Goal: Transaction & Acquisition: Purchase product/service

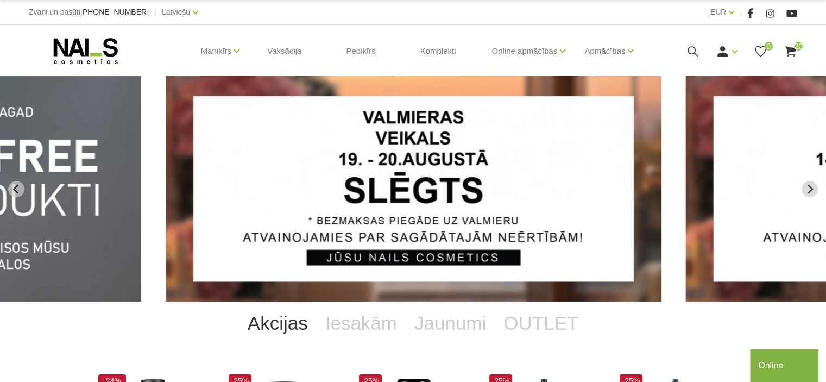
click at [791, 48] on use at bounding box center [790, 51] width 11 height 10
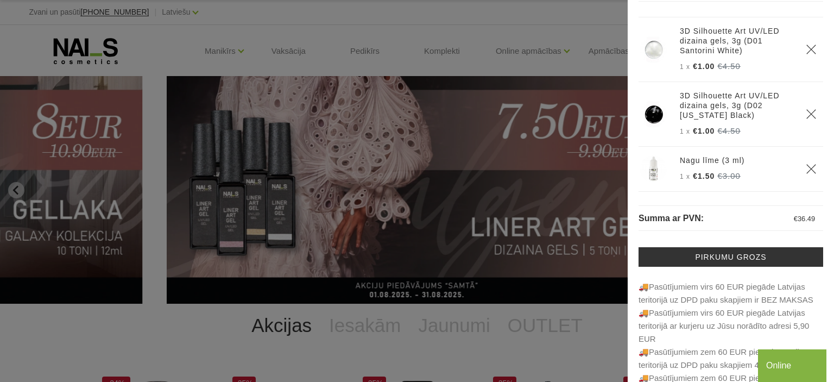
scroll to position [54, 0]
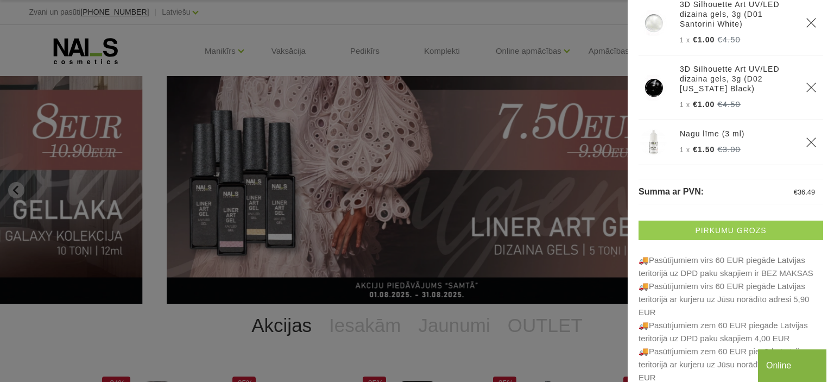
click at [713, 229] on link "Pirkumu grozs" at bounding box center [731, 231] width 185 height 20
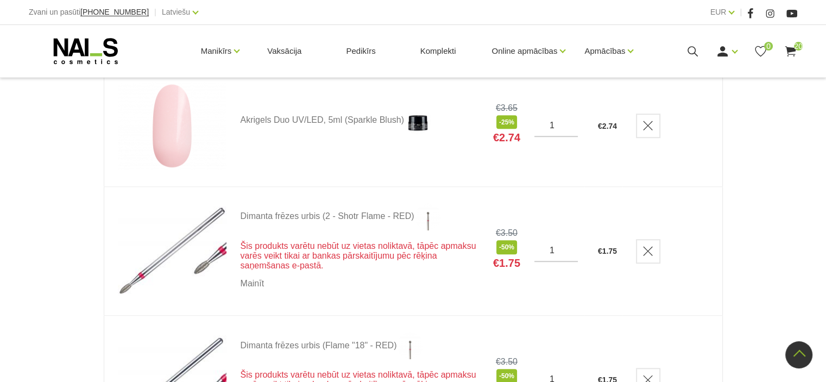
scroll to position [869, 0]
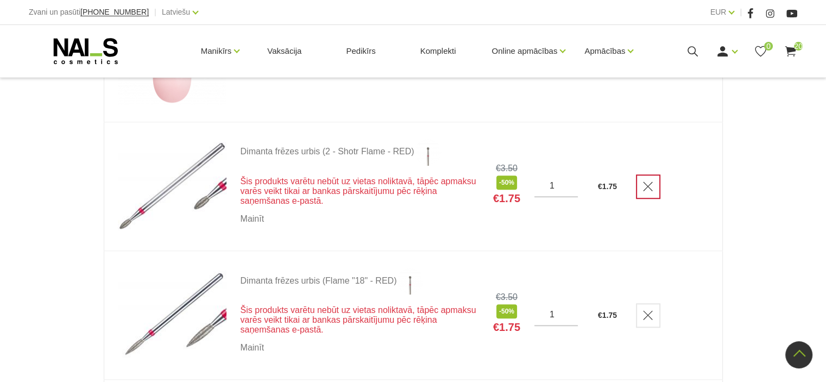
click at [648, 186] on icon "Delete" at bounding box center [648, 186] width 11 height 11
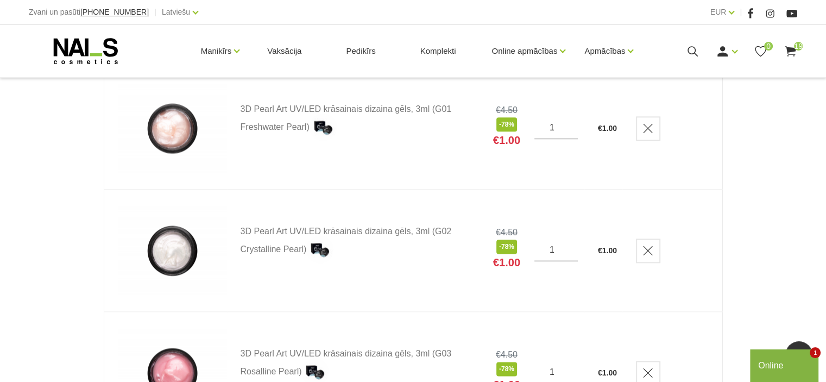
scroll to position [1032, 0]
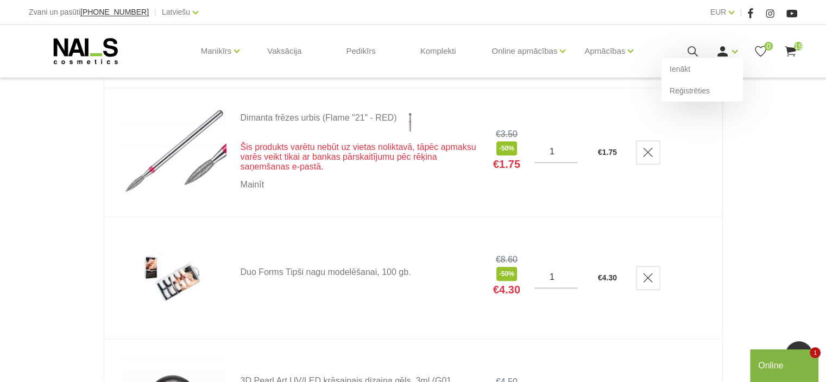
click at [730, 51] on link at bounding box center [723, 52] width 14 height 14
click at [688, 70] on link "Ienākt" at bounding box center [702, 69] width 81 height 22
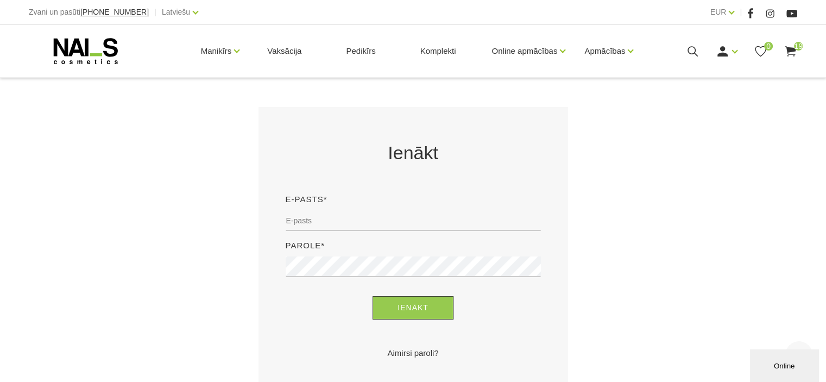
scroll to position [272, 0]
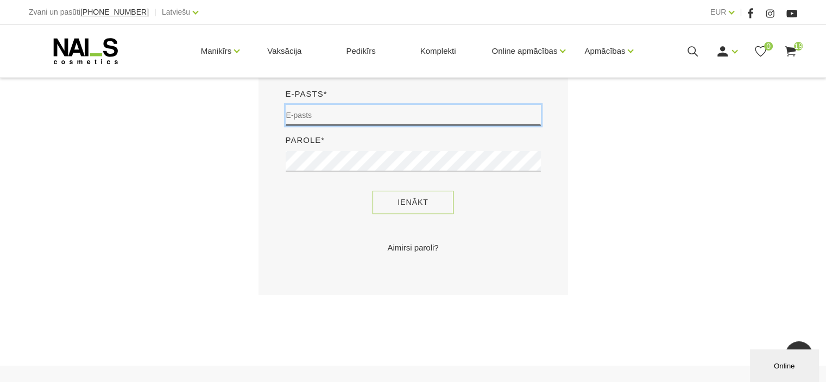
type input "rence73@inbox.lv"
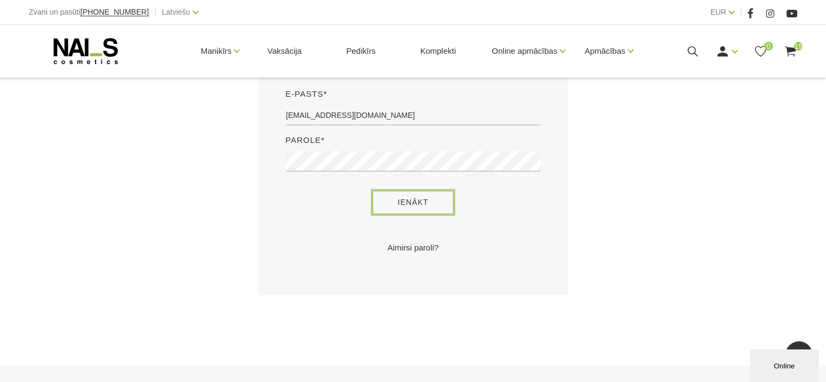
click at [407, 197] on button "Ienākt" at bounding box center [413, 202] width 81 height 23
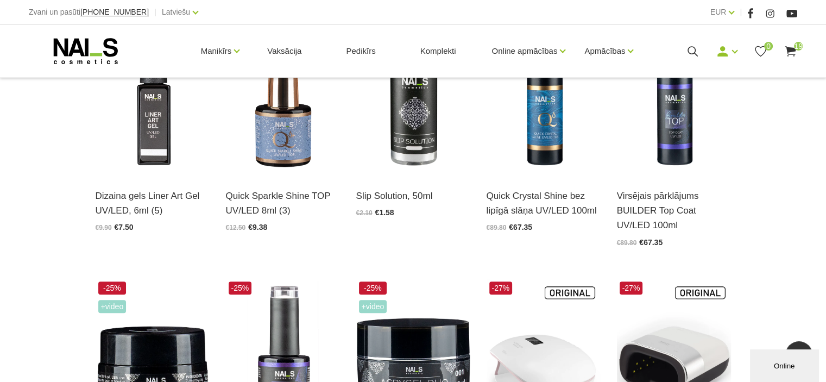
scroll to position [380, 0]
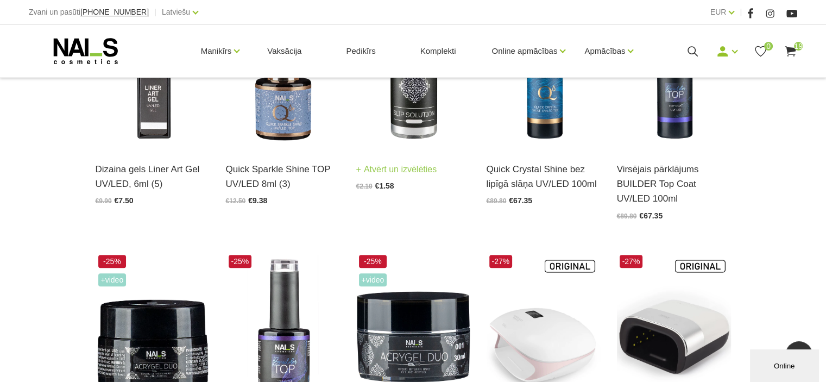
click at [406, 146] on img at bounding box center [413, 69] width 114 height 157
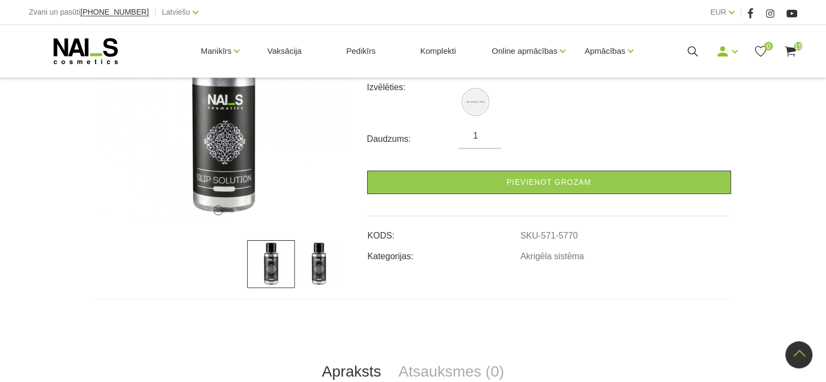
scroll to position [109, 0]
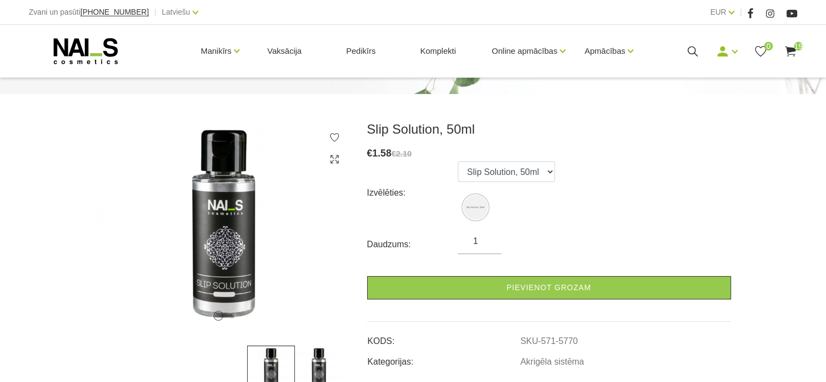
click at [317, 360] on img at bounding box center [319, 369] width 48 height 48
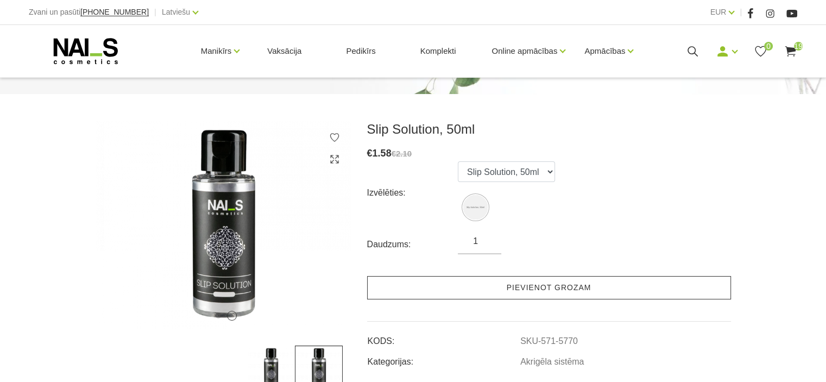
click at [519, 290] on link "Pievienot grozam" at bounding box center [549, 287] width 364 height 23
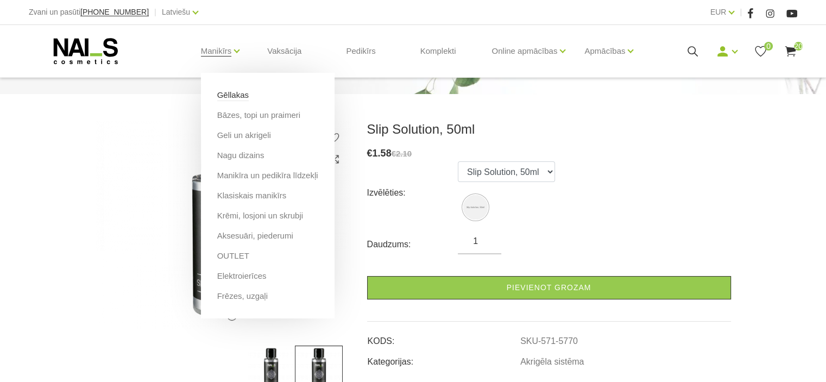
click at [228, 96] on link "Gēllakas" at bounding box center [233, 95] width 32 height 12
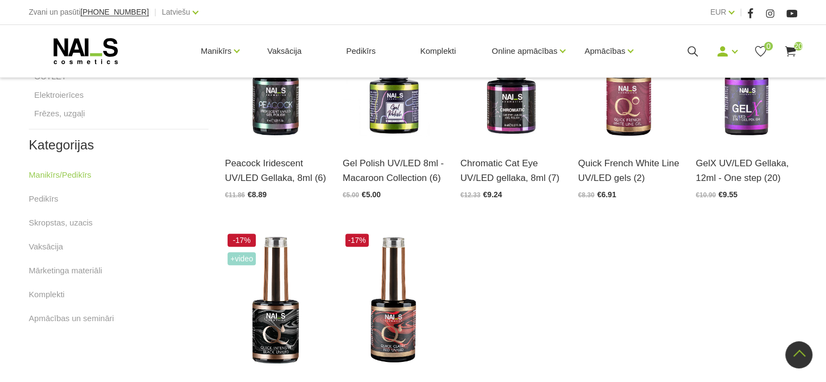
scroll to position [543, 0]
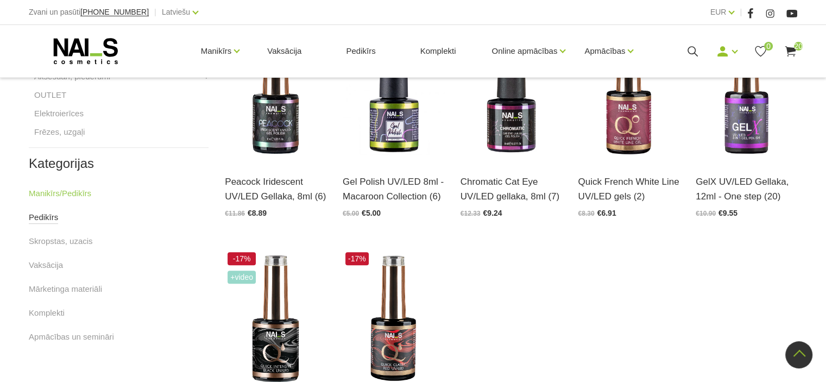
click at [45, 217] on link "Pedikīrs" at bounding box center [43, 217] width 29 height 13
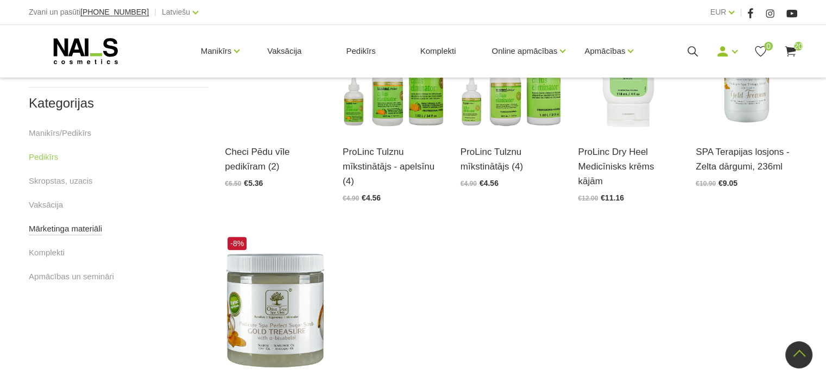
scroll to position [326, 0]
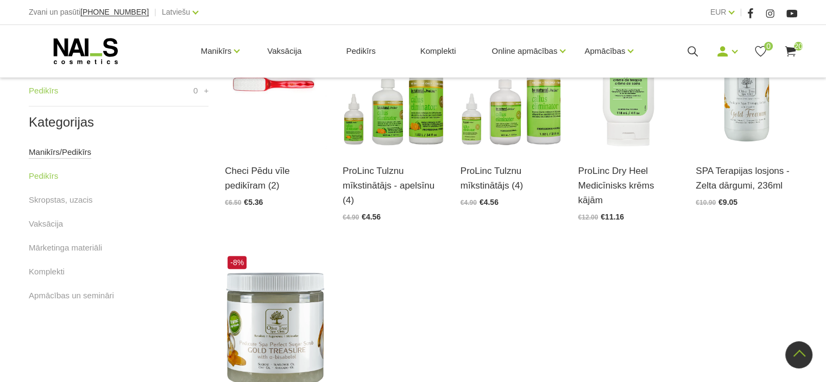
click at [54, 149] on link "Manikīrs/Pedikīrs" at bounding box center [60, 152] width 62 height 13
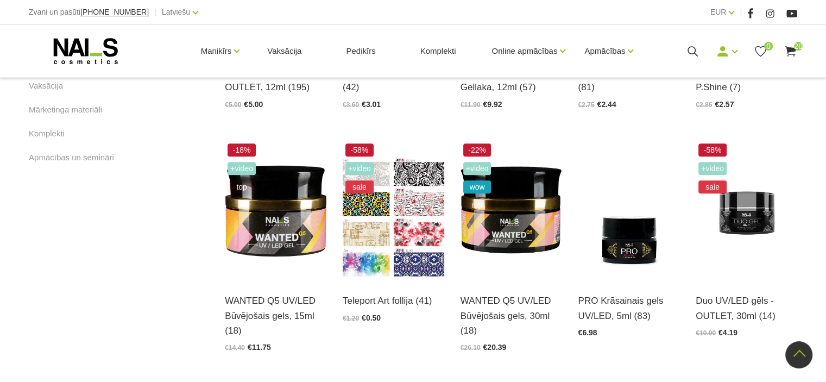
scroll to position [706, 0]
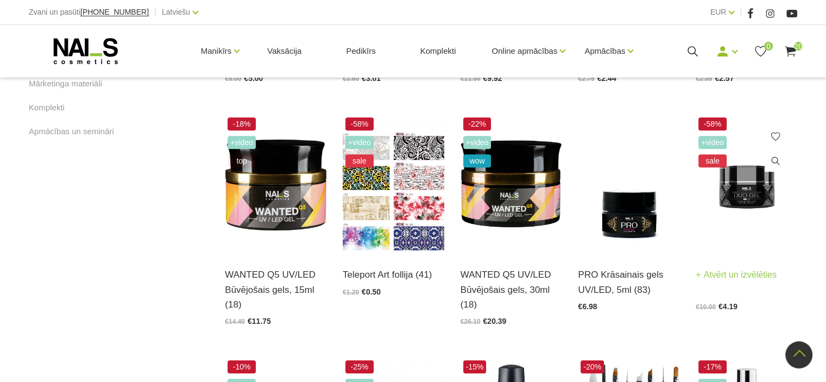
click at [754, 194] on img at bounding box center [747, 185] width 102 height 140
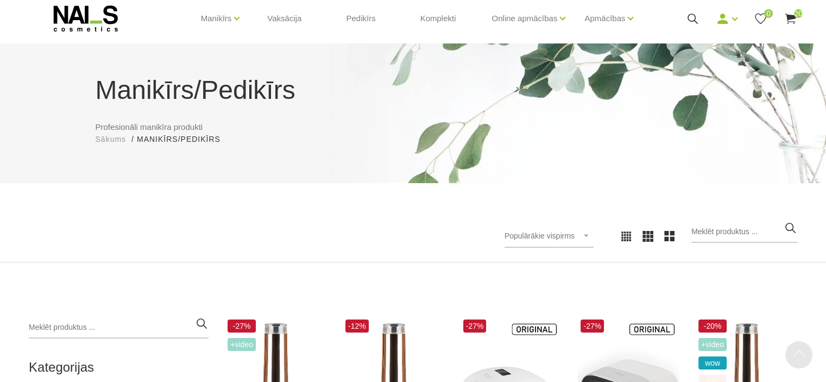
scroll to position [0, 0]
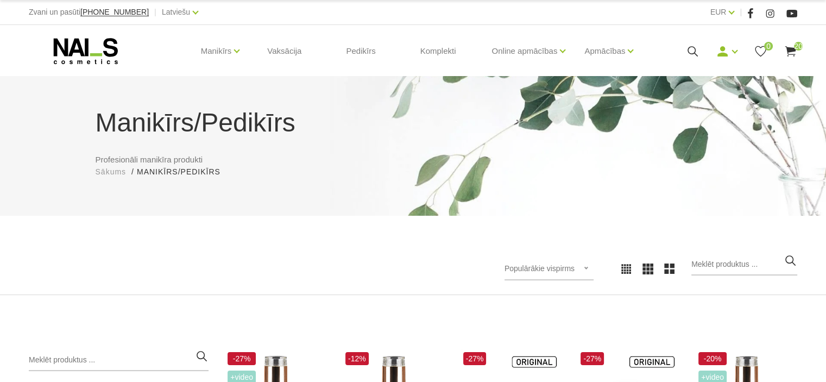
click at [85, 50] on use at bounding box center [86, 51] width 64 height 26
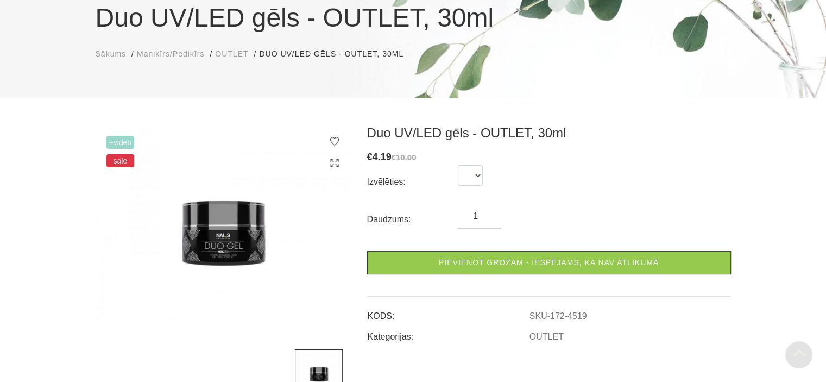
scroll to position [54, 0]
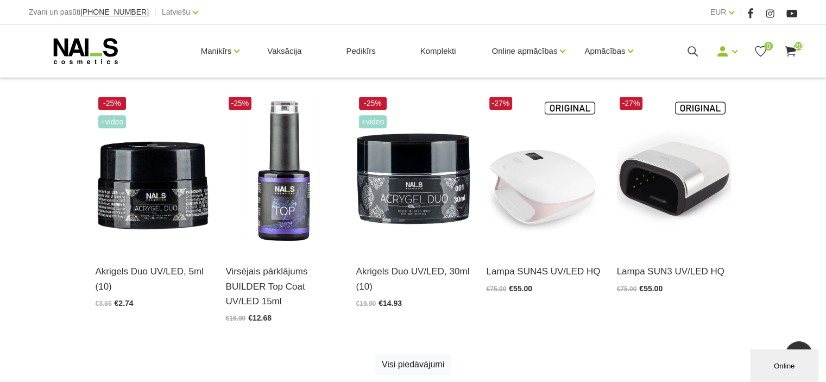
scroll to position [543, 0]
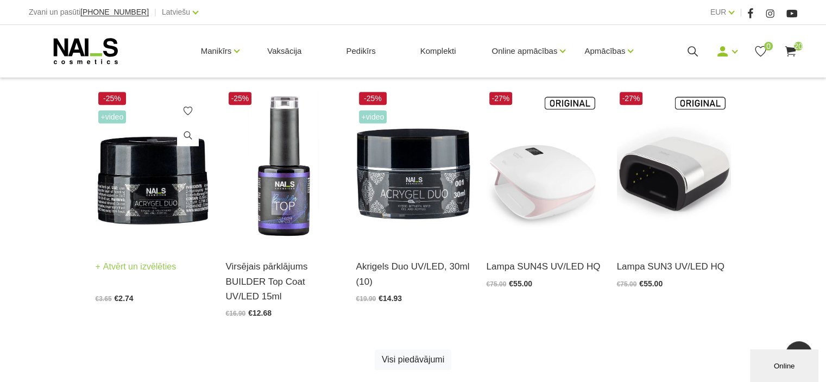
click at [148, 208] on img at bounding box center [153, 167] width 114 height 157
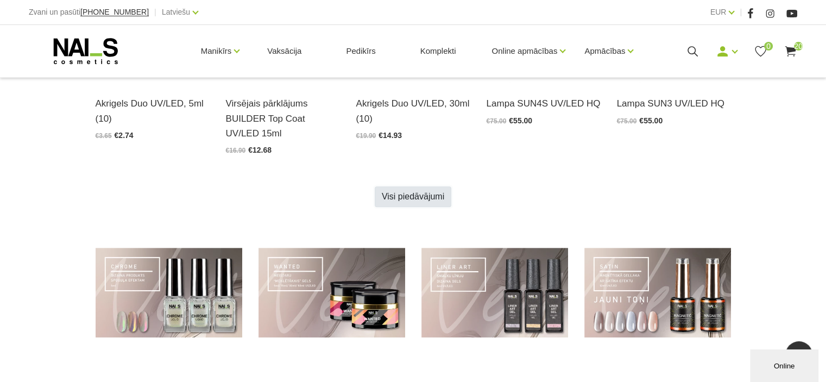
click at [415, 195] on link "Visi piedāvājumi" at bounding box center [413, 196] width 77 height 21
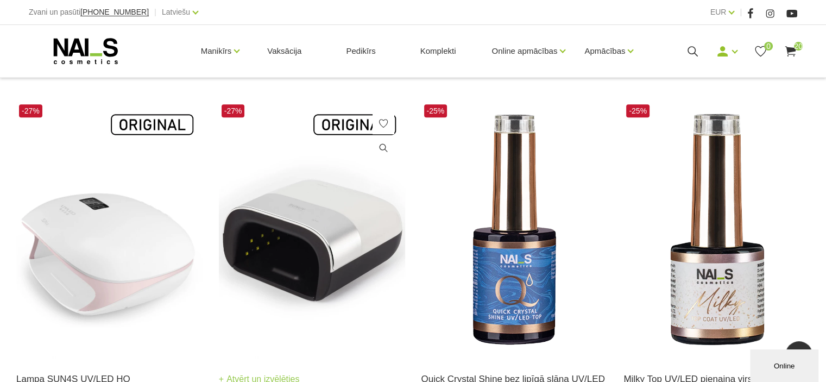
scroll to position [869, 0]
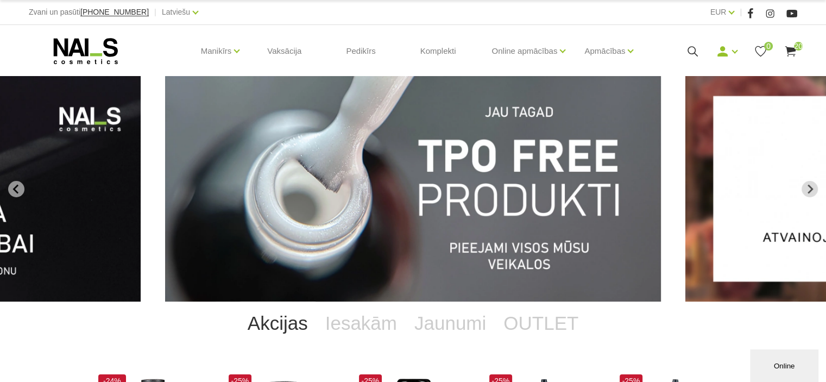
click at [81, 47] on use at bounding box center [86, 51] width 64 height 26
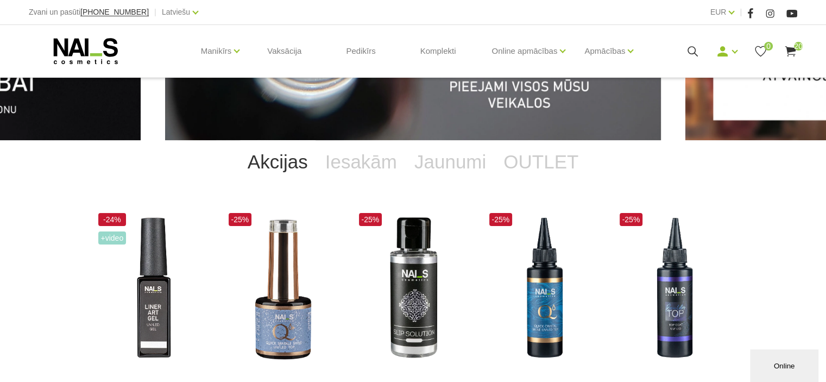
scroll to position [163, 0]
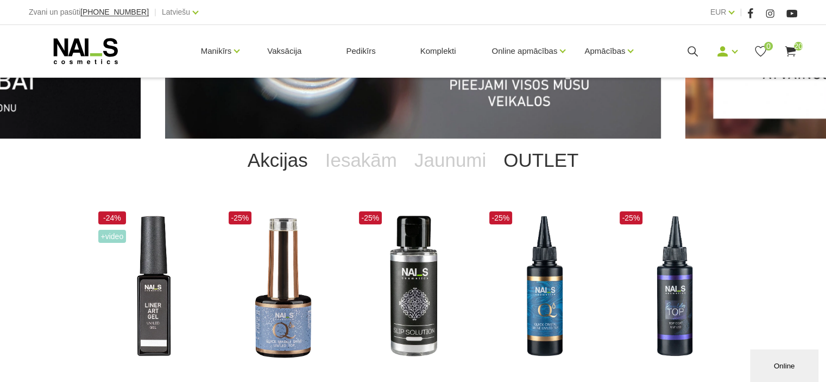
click at [539, 162] on link "OUTLET" at bounding box center [541, 160] width 92 height 43
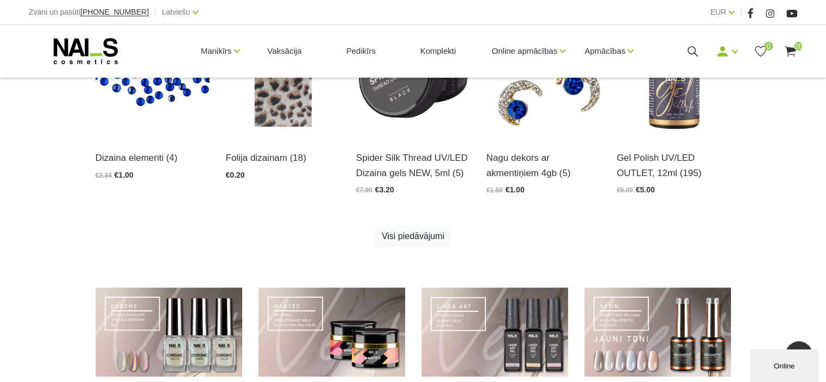
scroll to position [761, 0]
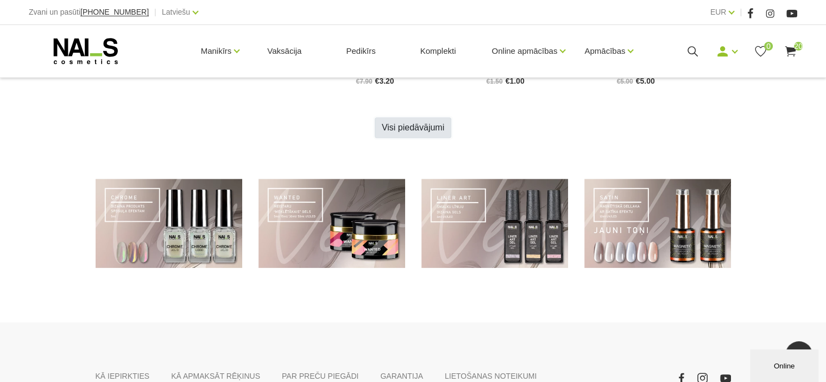
click at [404, 128] on link "Visi piedāvājumi" at bounding box center [413, 127] width 77 height 21
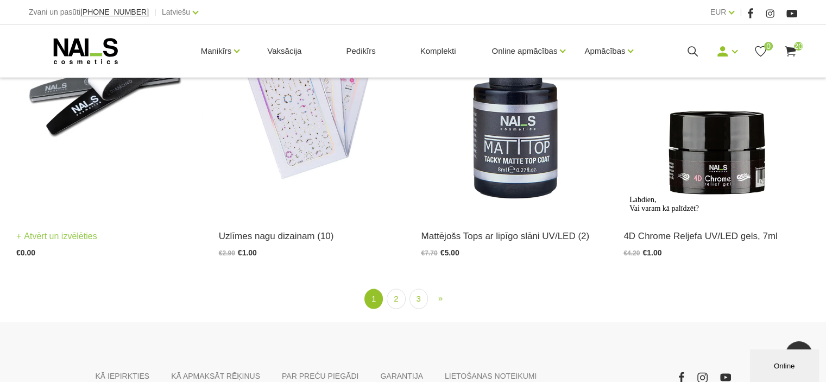
scroll to position [2064, 0]
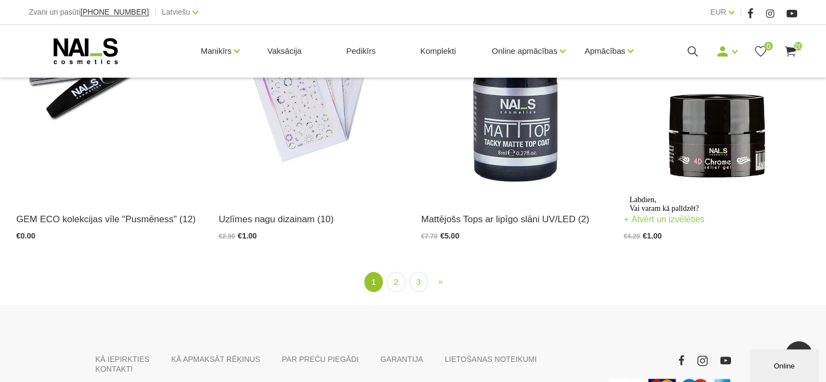
click at [706, 153] on img at bounding box center [717, 70] width 186 height 256
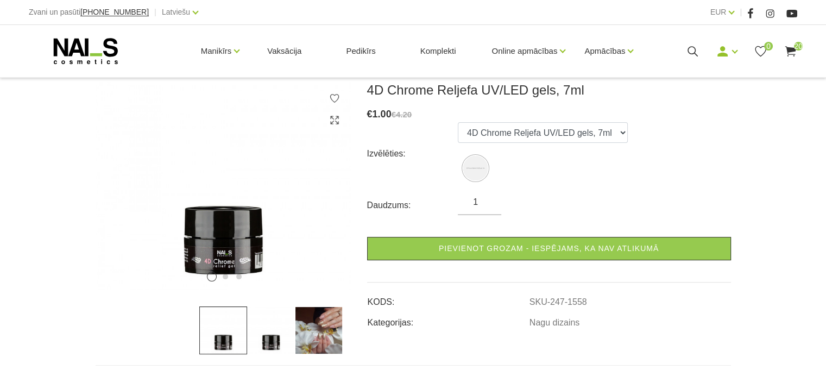
scroll to position [163, 0]
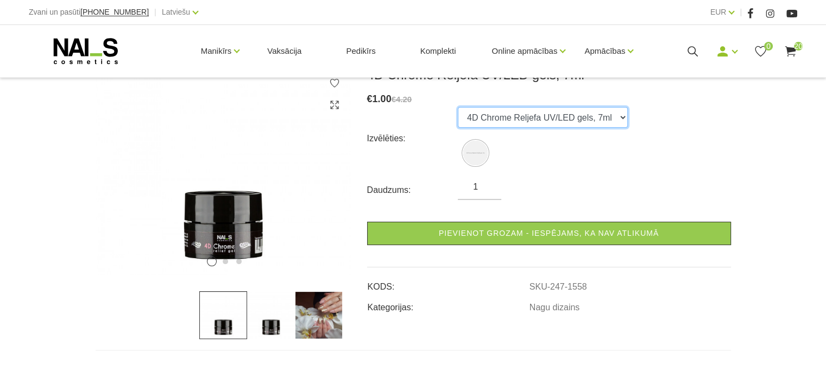
click at [616, 116] on select "4D Chrome Reljefa UV/LED gels, 7ml" at bounding box center [543, 117] width 170 height 21
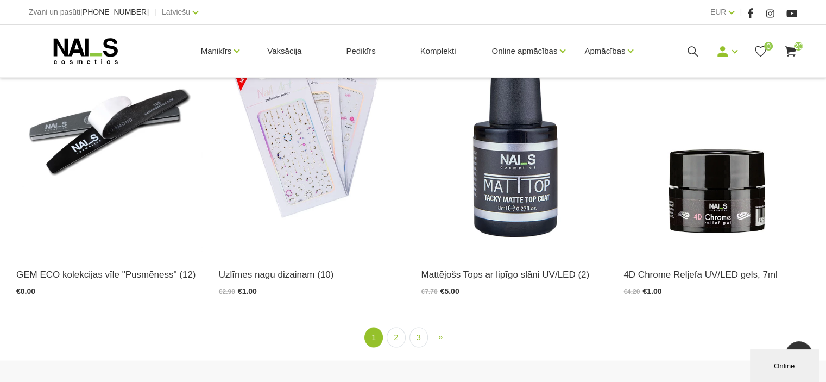
scroll to position [2010, 0]
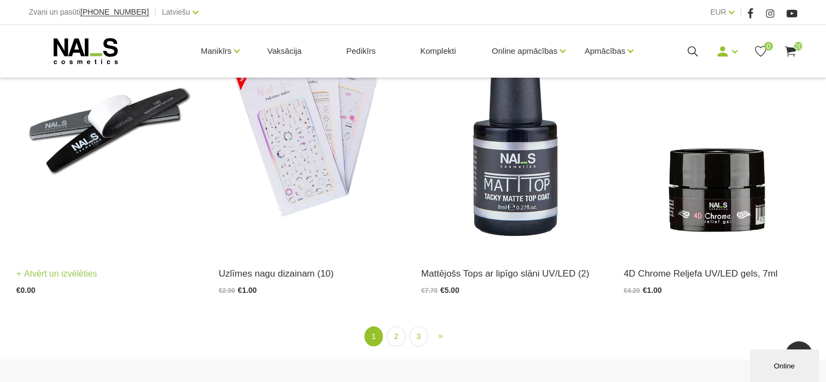
click at [90, 139] on img at bounding box center [109, 124] width 186 height 256
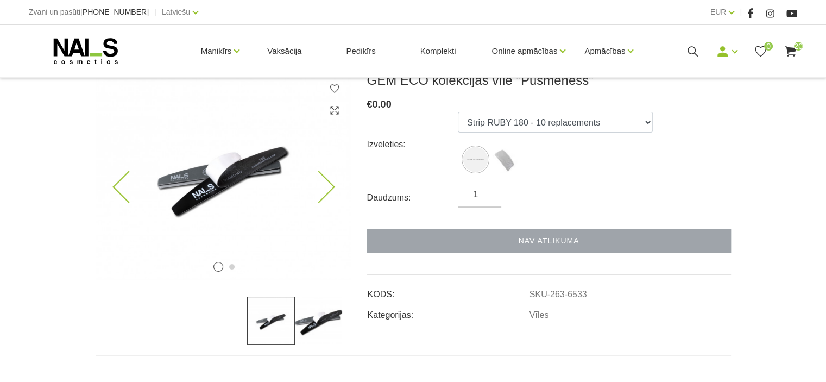
scroll to position [163, 0]
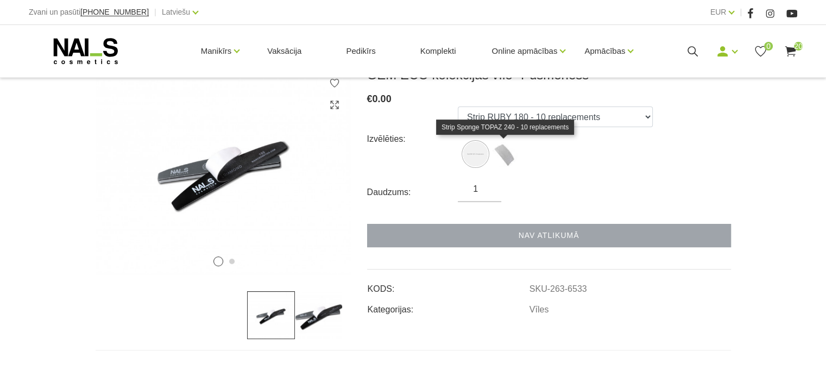
click at [511, 153] on img at bounding box center [504, 153] width 27 height 27
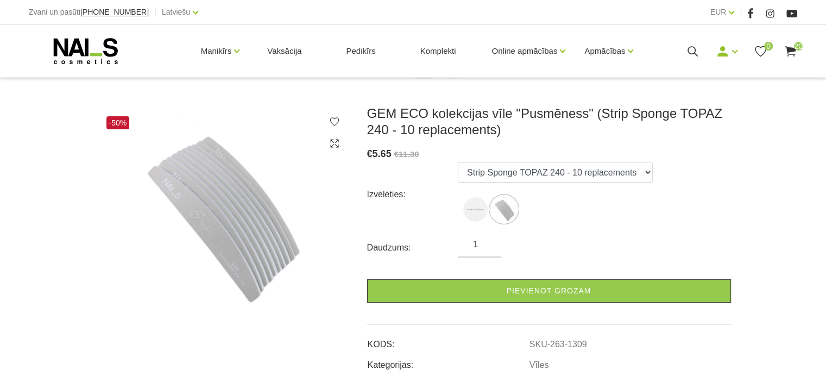
scroll to position [109, 0]
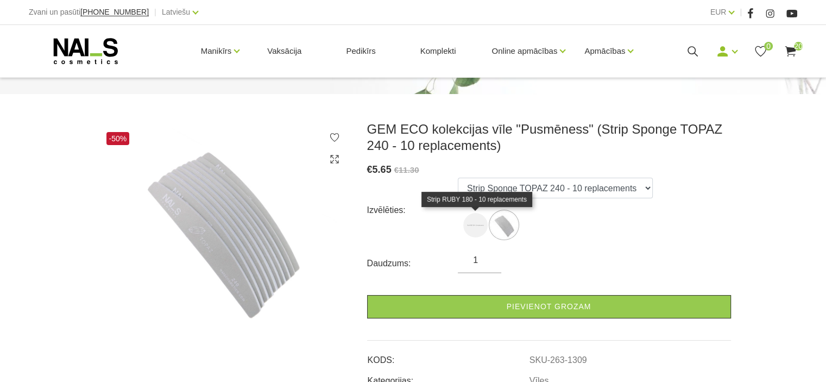
click at [475, 221] on img at bounding box center [475, 225] width 24 height 24
select select "1306"
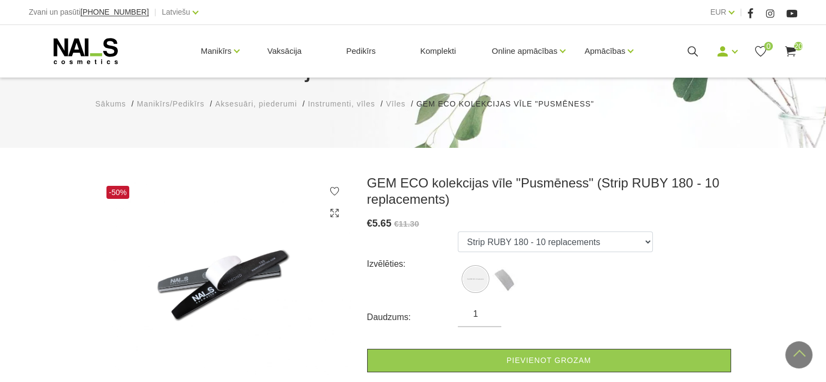
scroll to position [0, 0]
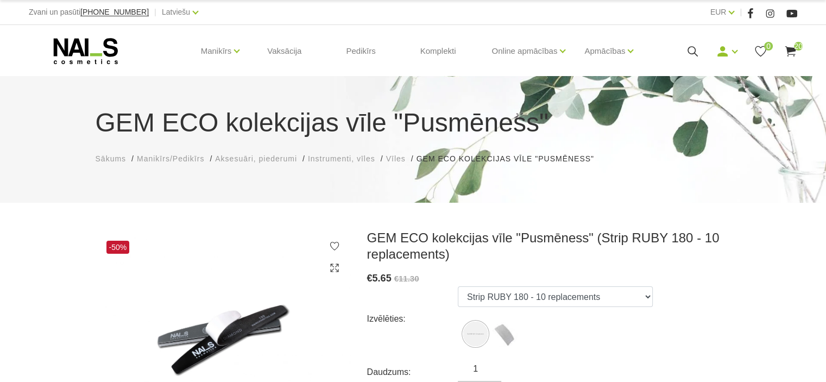
click at [400, 158] on span "Vīles" at bounding box center [396, 158] width 20 height 9
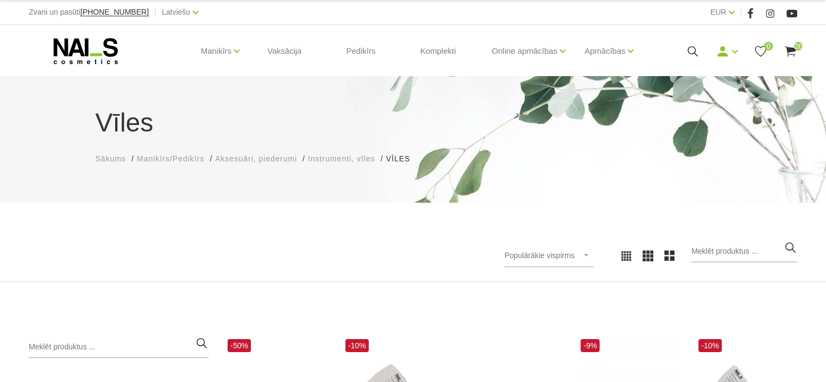
click at [109, 41] on icon at bounding box center [86, 50] width 114 height 27
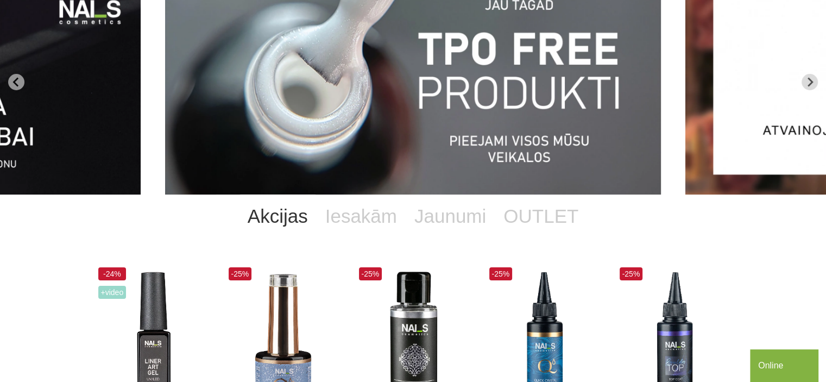
scroll to position [109, 0]
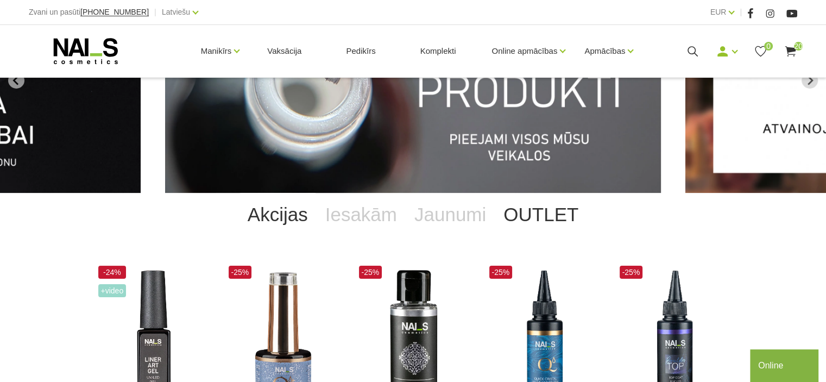
click at [554, 222] on link "OUTLET" at bounding box center [541, 214] width 92 height 43
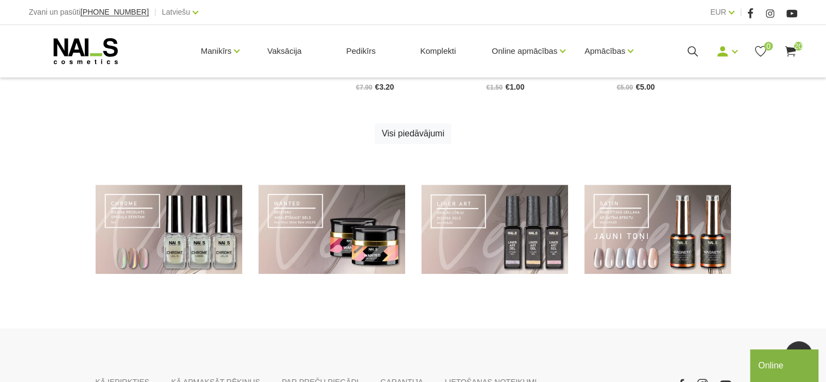
scroll to position [591, 0]
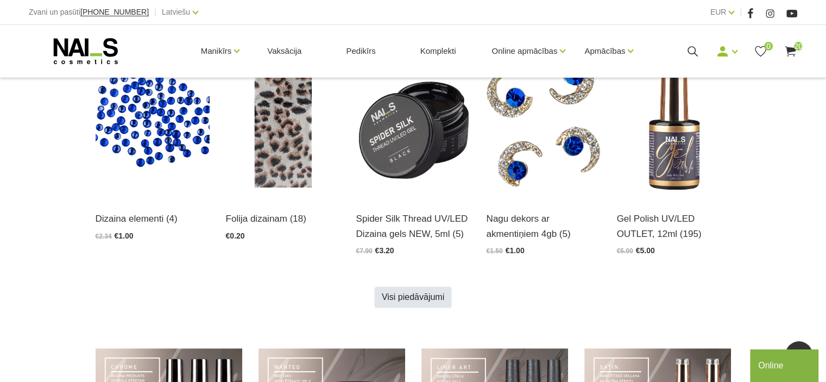
click at [402, 296] on link "Visi piedāvājumi" at bounding box center [413, 297] width 77 height 21
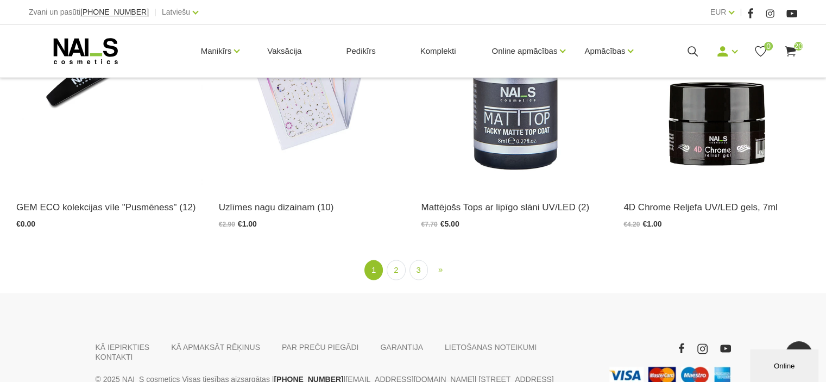
scroll to position [2150, 0]
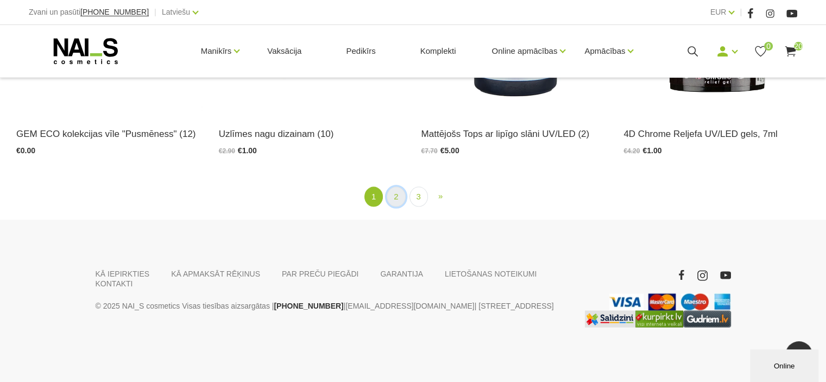
click at [394, 201] on link "2" at bounding box center [396, 197] width 18 height 20
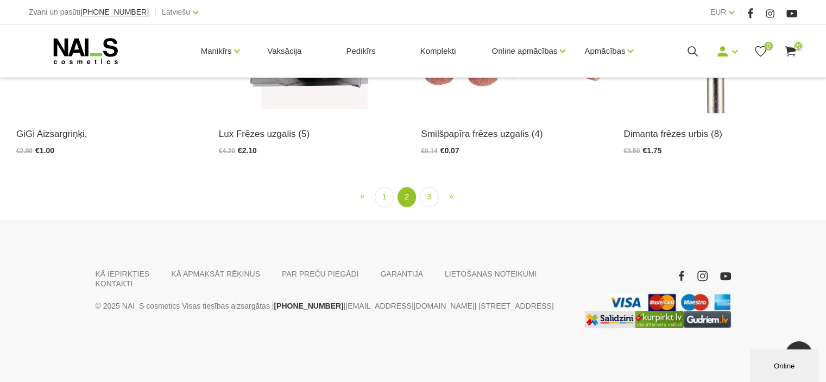
scroll to position [1221, 0]
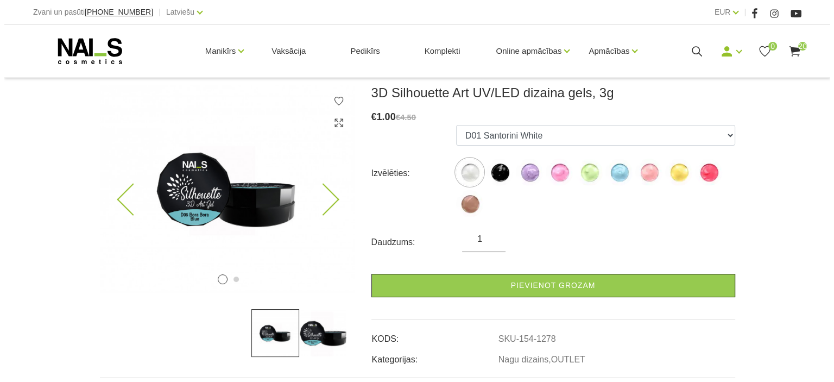
scroll to position [163, 0]
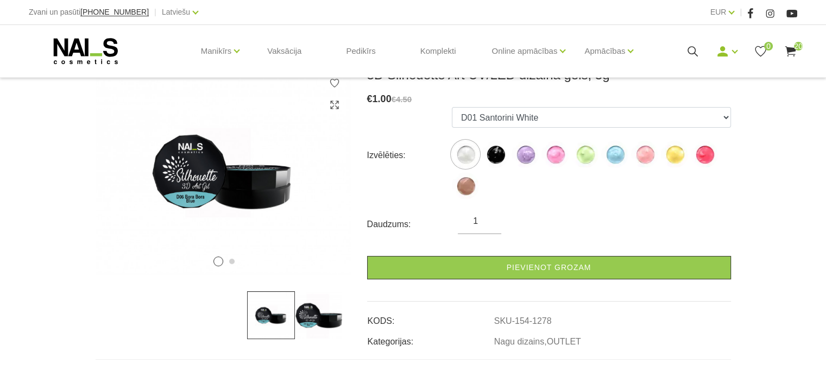
click at [789, 50] on use at bounding box center [790, 51] width 11 height 10
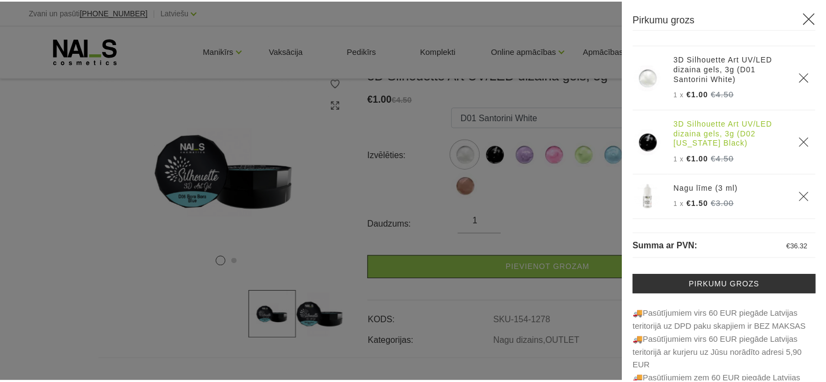
scroll to position [1017, 0]
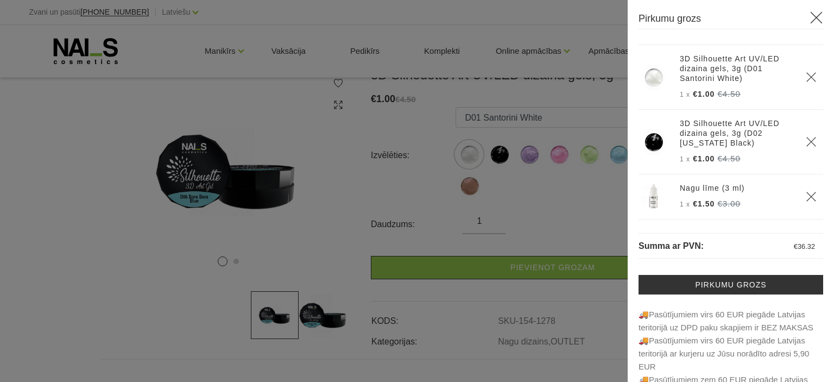
click at [569, 219] on div at bounding box center [417, 191] width 834 height 382
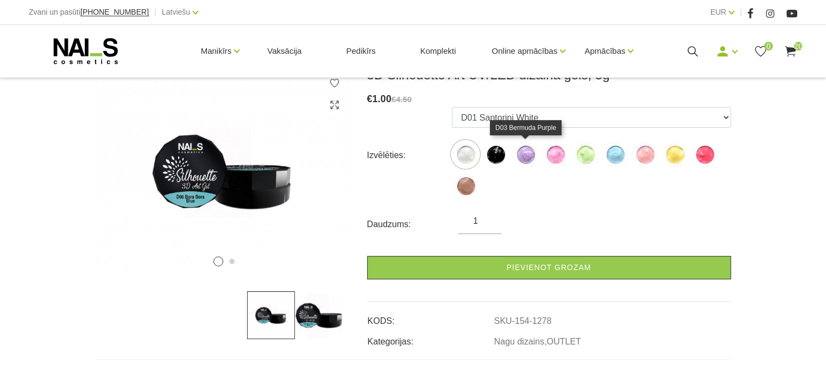
click at [528, 156] on img at bounding box center [525, 154] width 27 height 27
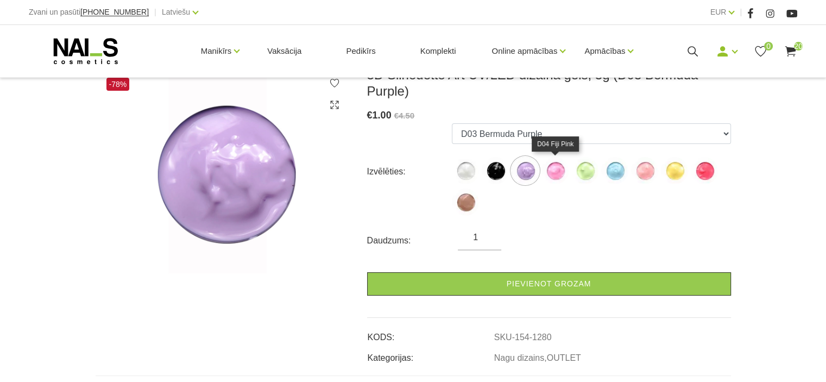
click at [555, 172] on img at bounding box center [555, 170] width 27 height 27
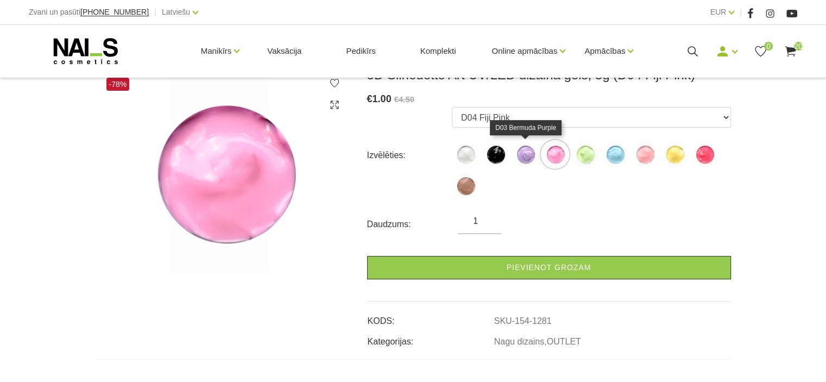
click at [522, 154] on img at bounding box center [525, 154] width 27 height 27
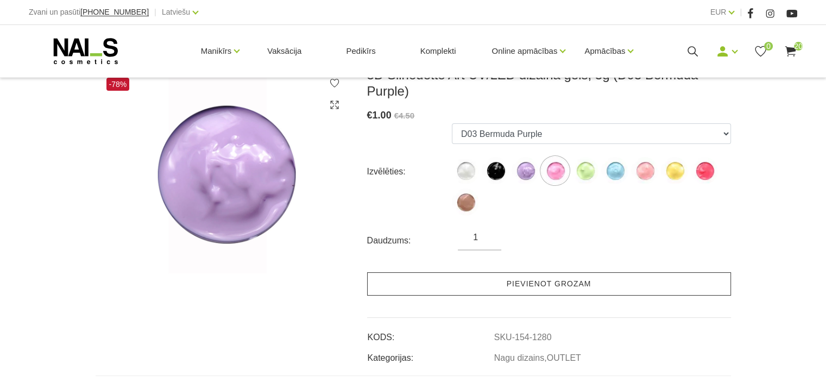
click at [521, 284] on link "Pievienot grozam" at bounding box center [549, 283] width 364 height 23
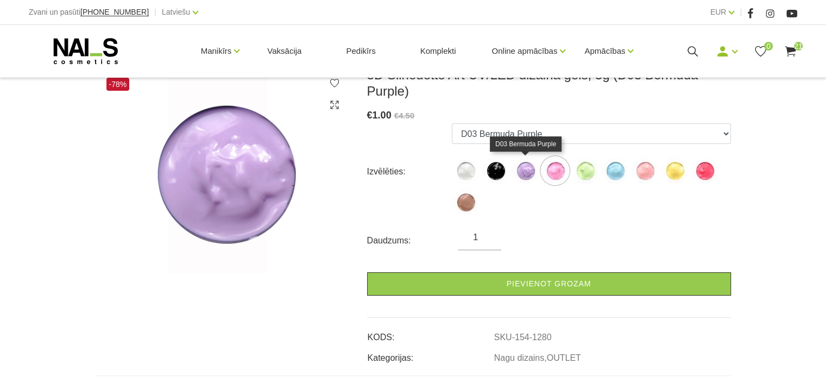
click at [521, 168] on img at bounding box center [525, 170] width 27 height 27
click at [525, 171] on img at bounding box center [525, 170] width 27 height 27
click at [525, 169] on img at bounding box center [525, 170] width 27 height 27
click at [525, 172] on img at bounding box center [525, 170] width 27 height 27
click at [495, 169] on img at bounding box center [495, 170] width 27 height 27
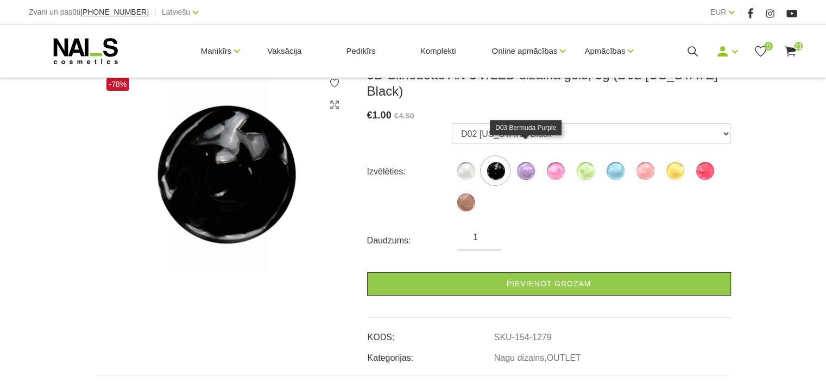
click at [524, 157] on img at bounding box center [525, 170] width 27 height 27
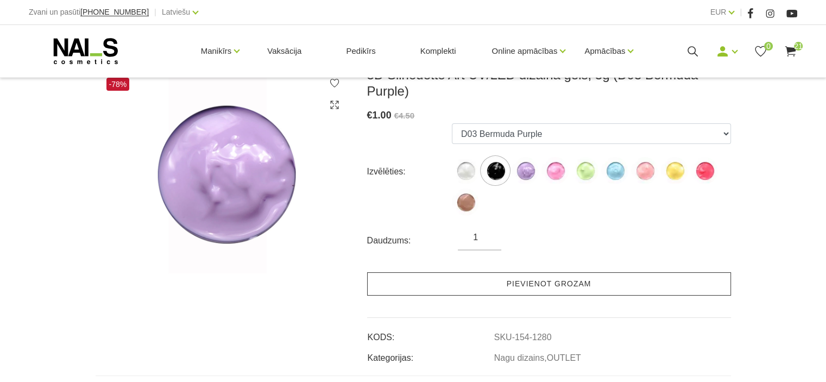
click at [524, 288] on link "Pievienot grozam" at bounding box center [549, 283] width 364 height 23
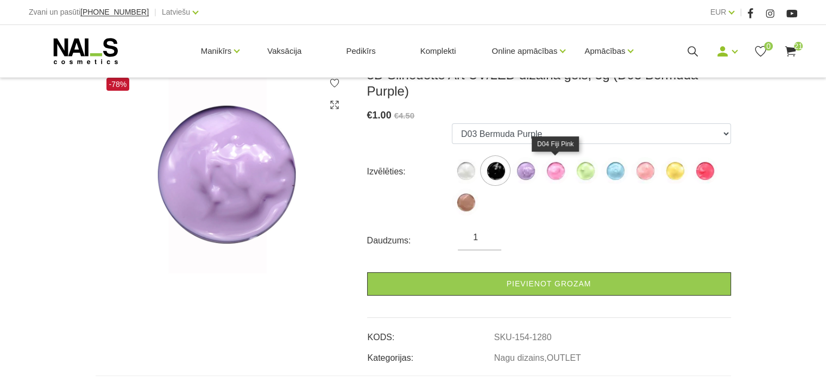
click at [558, 168] on img at bounding box center [555, 170] width 27 height 27
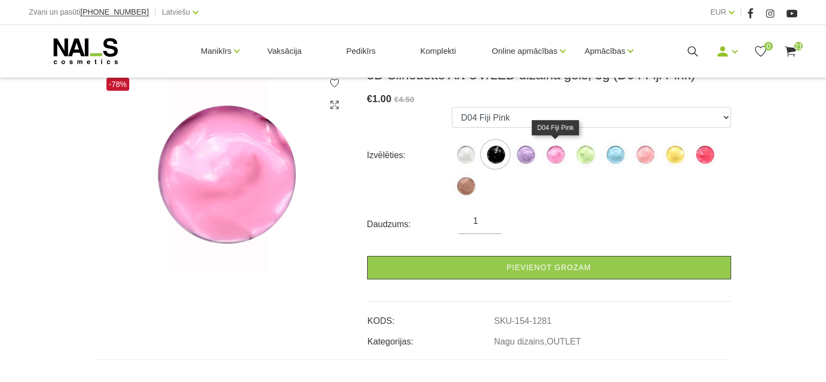
click at [556, 152] on img at bounding box center [555, 154] width 27 height 27
click at [556, 154] on img at bounding box center [555, 154] width 27 height 27
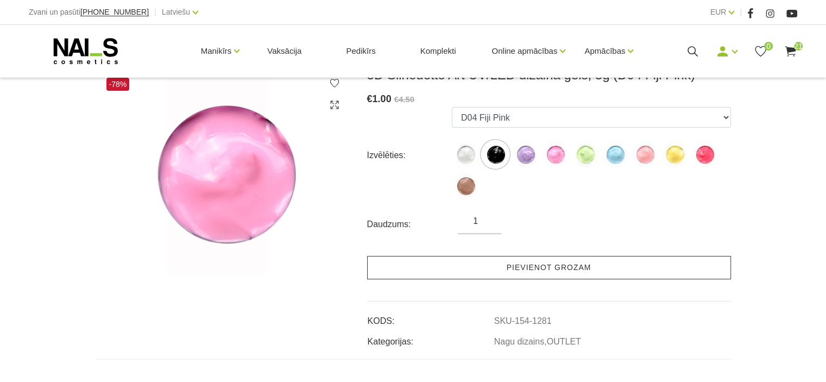
click at [530, 266] on link "Pievienot grozam" at bounding box center [549, 267] width 364 height 23
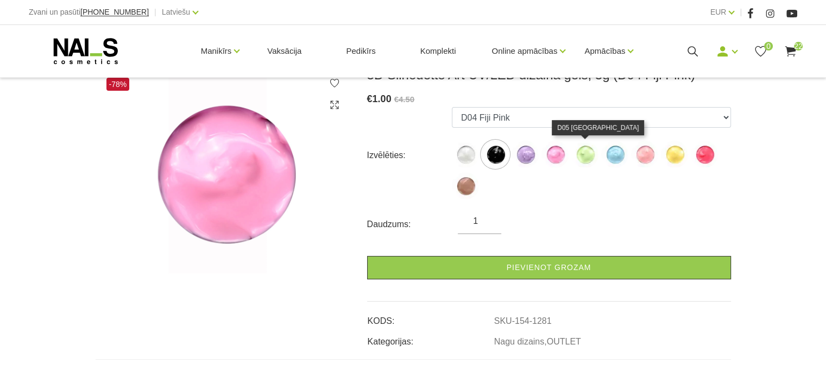
click at [584, 154] on img at bounding box center [584, 154] width 27 height 27
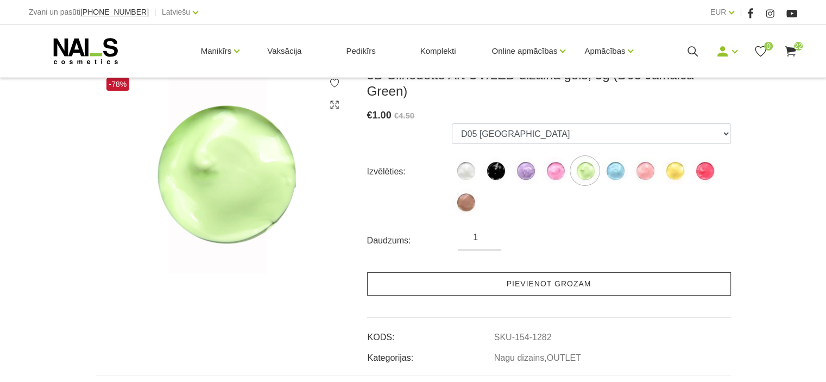
click at [543, 272] on link "Pievienot grozam" at bounding box center [549, 283] width 364 height 23
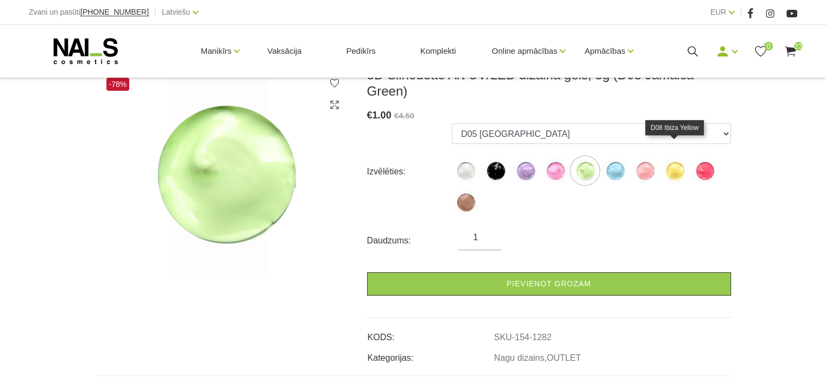
click at [676, 157] on img at bounding box center [674, 170] width 27 height 27
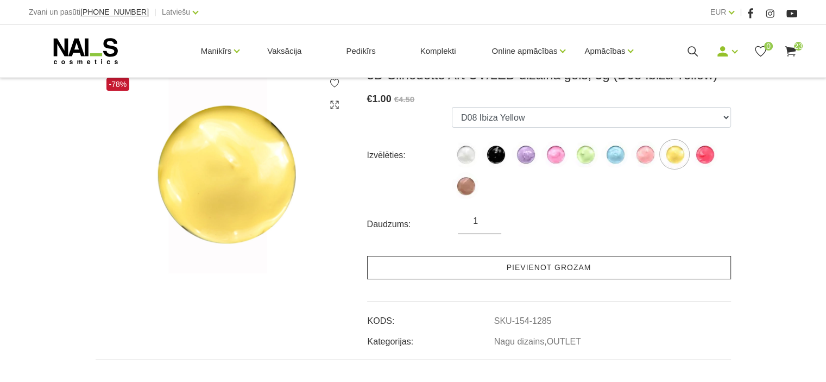
click at [557, 260] on link "Pievienot grozam" at bounding box center [549, 267] width 364 height 23
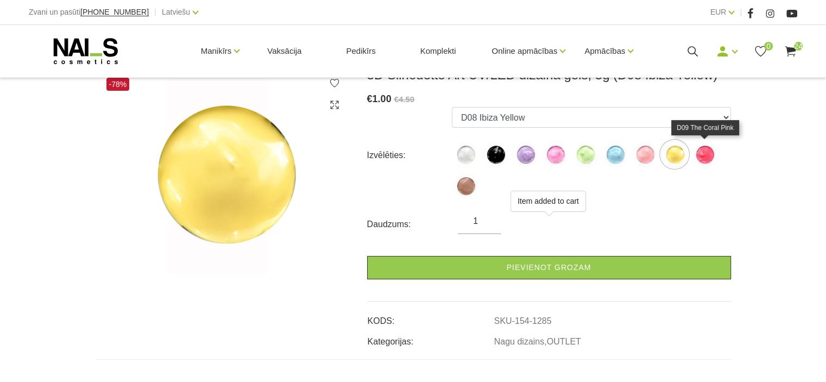
click at [709, 150] on img at bounding box center [704, 154] width 27 height 27
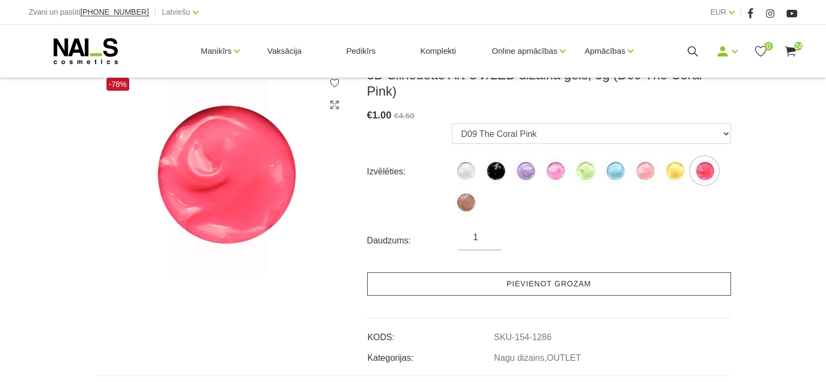
click at [573, 272] on link "Pievienot grozam" at bounding box center [549, 283] width 364 height 23
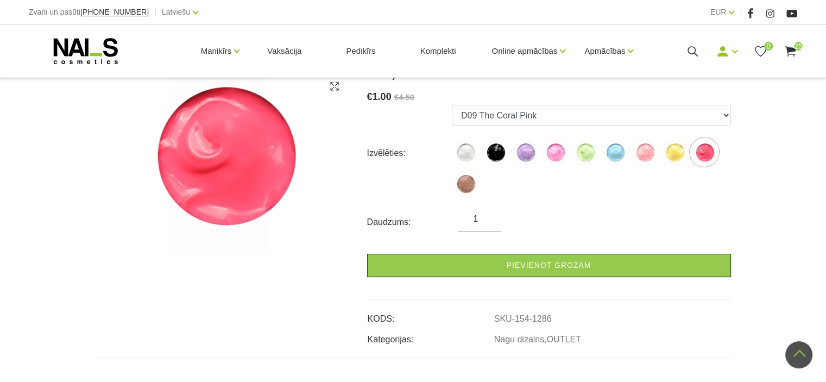
scroll to position [163, 0]
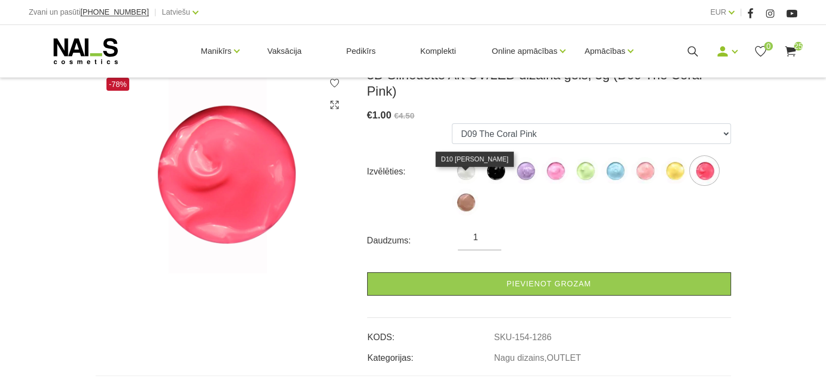
click at [467, 188] on img at bounding box center [465, 201] width 27 height 27
select select "1287"
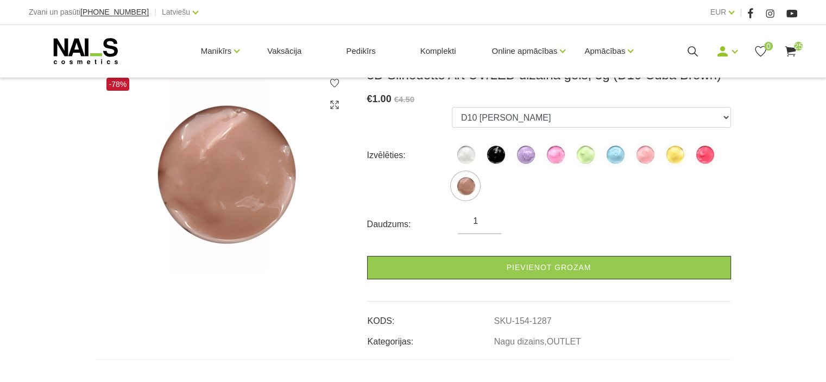
click at [535, 196] on ul "D01 Santorini White D02 Hawaii Black D03 Bermuda Purple D04 Fiji Pink D05 Jamai…" at bounding box center [591, 155] width 279 height 97
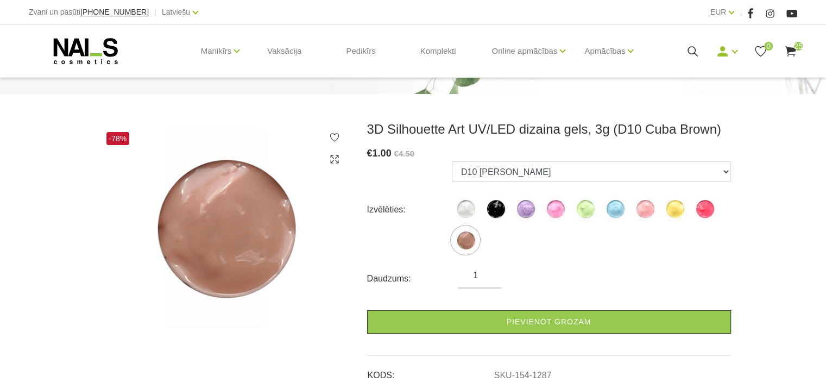
scroll to position [0, 0]
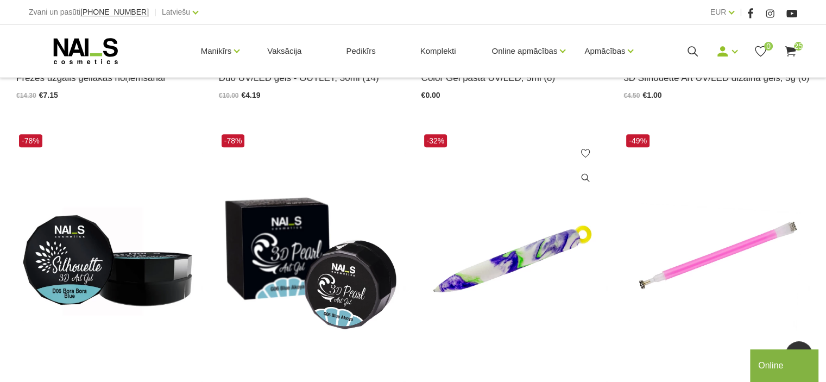
scroll to position [1032, 0]
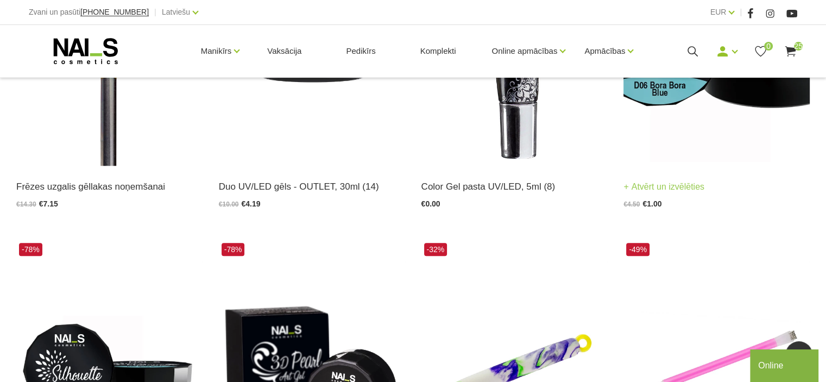
click at [684, 187] on link "Atvērt un izvēlēties" at bounding box center [664, 186] width 81 height 15
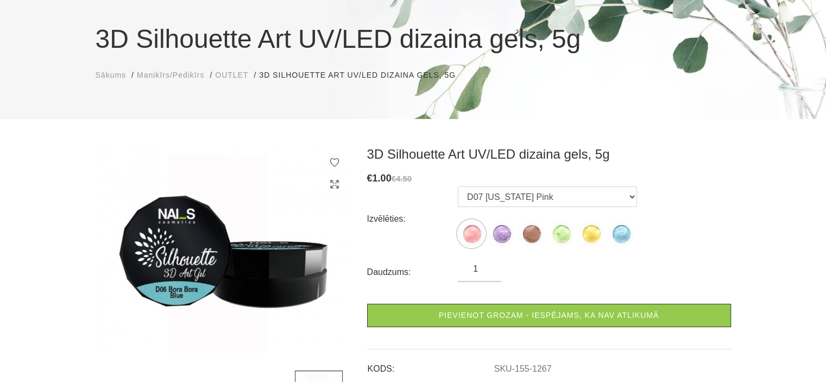
scroll to position [109, 0]
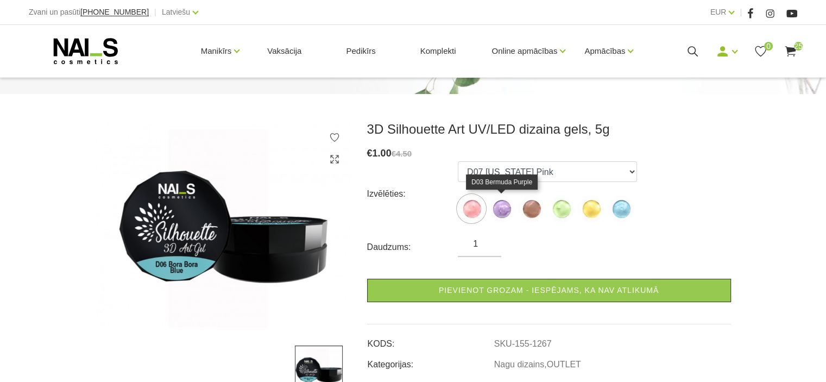
click at [501, 206] on img at bounding box center [501, 208] width 27 height 27
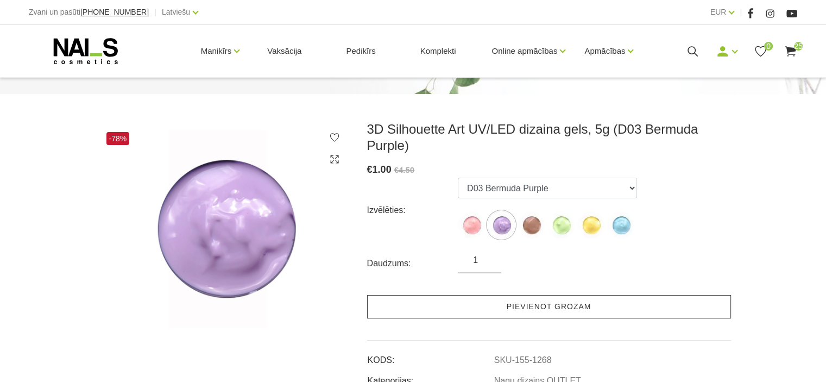
click at [521, 306] on link "Pievienot grozam" at bounding box center [549, 306] width 364 height 23
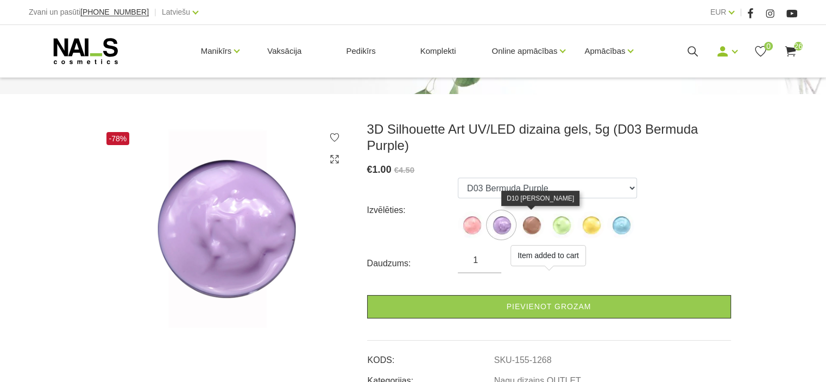
click at [530, 222] on img at bounding box center [531, 224] width 27 height 27
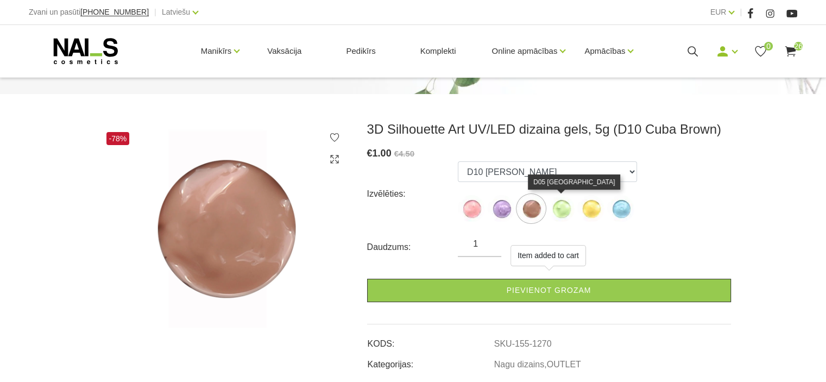
click at [560, 209] on img at bounding box center [561, 208] width 27 height 27
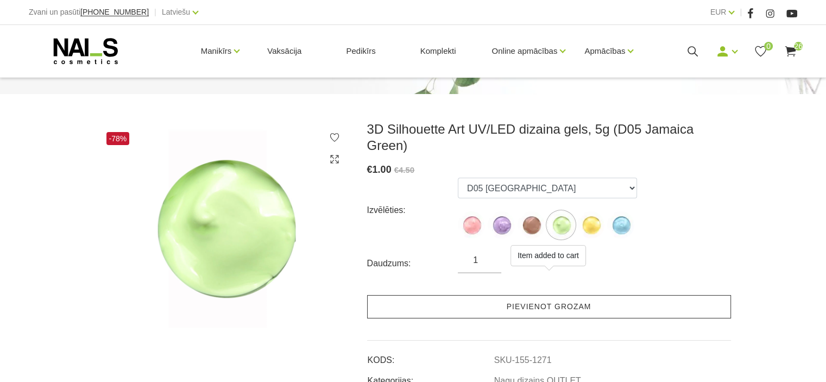
click at [549, 295] on link "Pievienot grozam" at bounding box center [549, 306] width 364 height 23
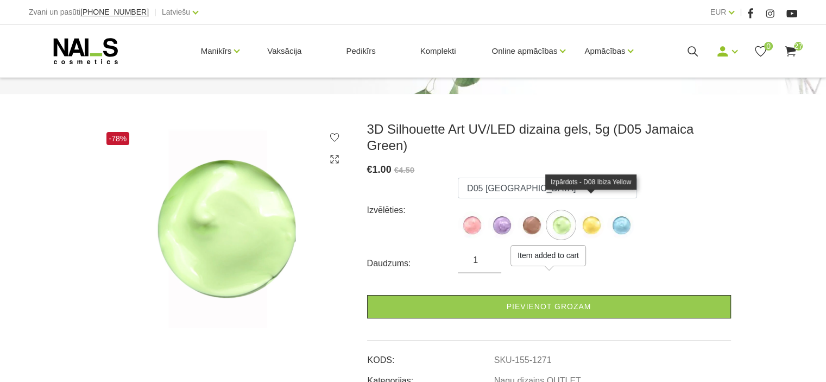
click at [591, 211] on img at bounding box center [590, 224] width 27 height 27
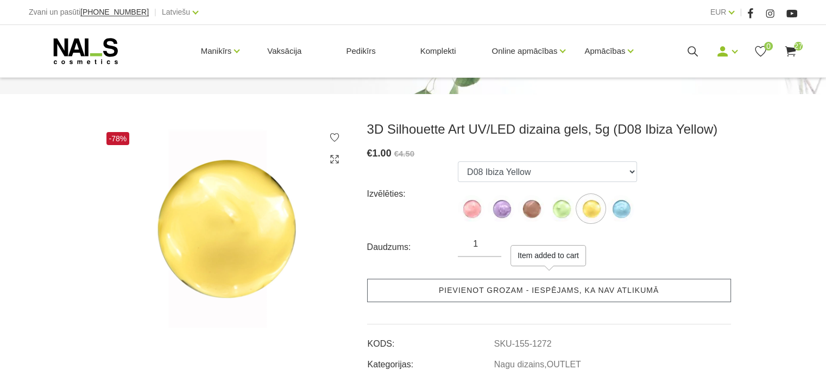
click at [557, 288] on link "Pievienot grozam - iespējams, ka nav atlikumā" at bounding box center [549, 290] width 364 height 23
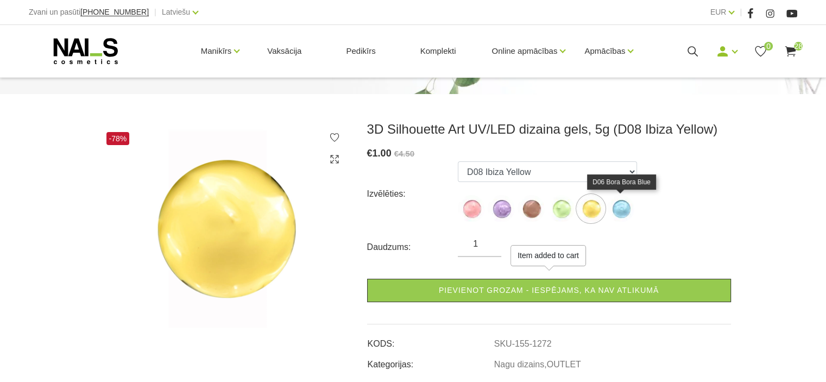
click at [621, 208] on img at bounding box center [620, 208] width 27 height 27
select select "1274"
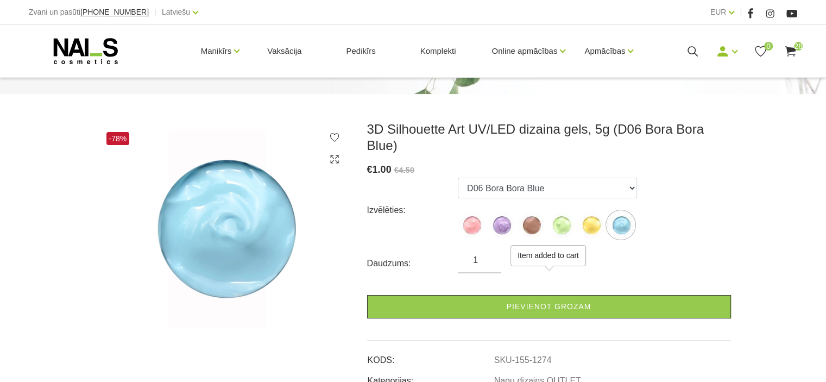
click at [562, 275] on form "Izvēlēties: D07 Puerto Rico Pink D03 Bermuda Purple D10 Cuba Brown D05 Jamaica …" at bounding box center [549, 248] width 364 height 141
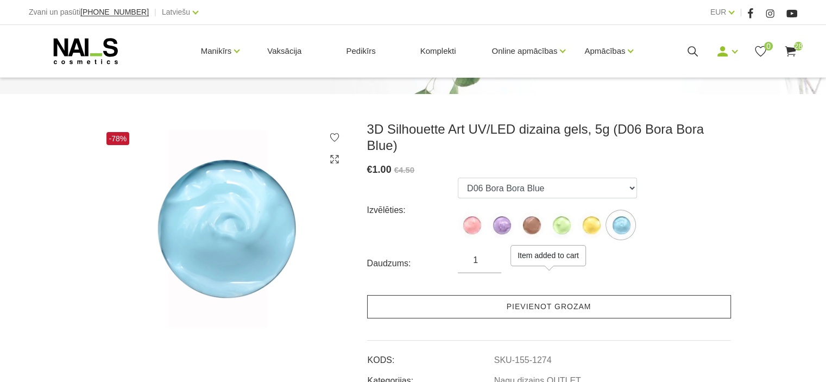
click at [565, 295] on link "Pievienot grozam" at bounding box center [549, 306] width 364 height 23
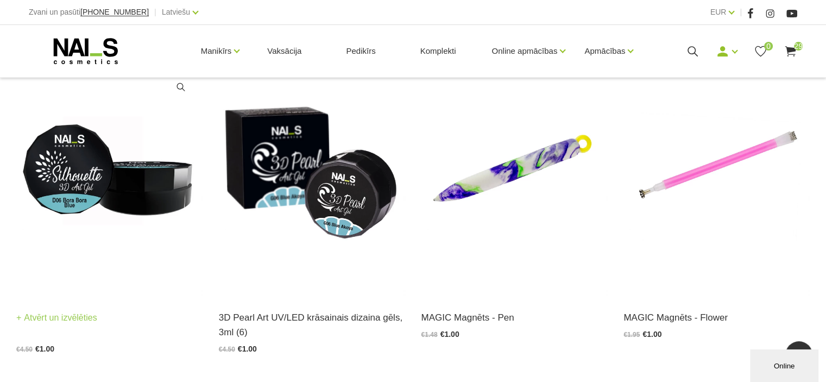
scroll to position [1249, 0]
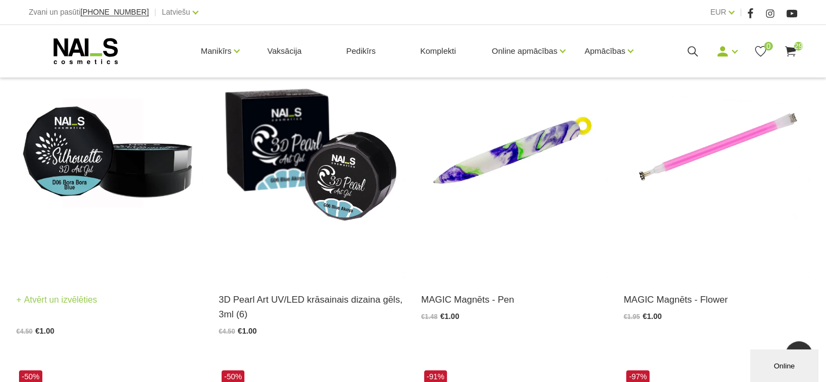
click at [141, 195] on img at bounding box center [109, 151] width 186 height 256
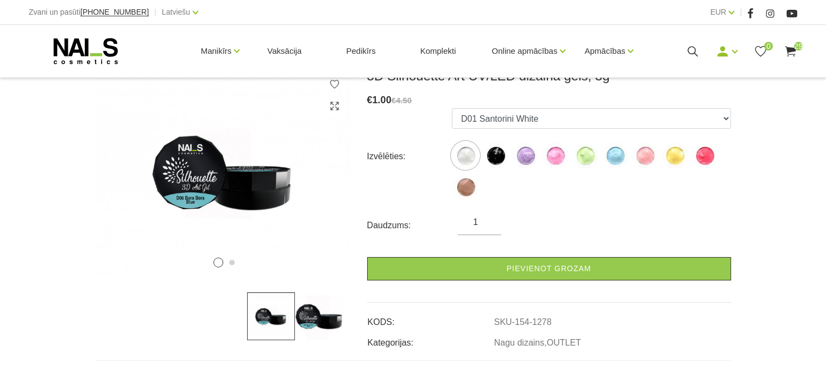
scroll to position [163, 0]
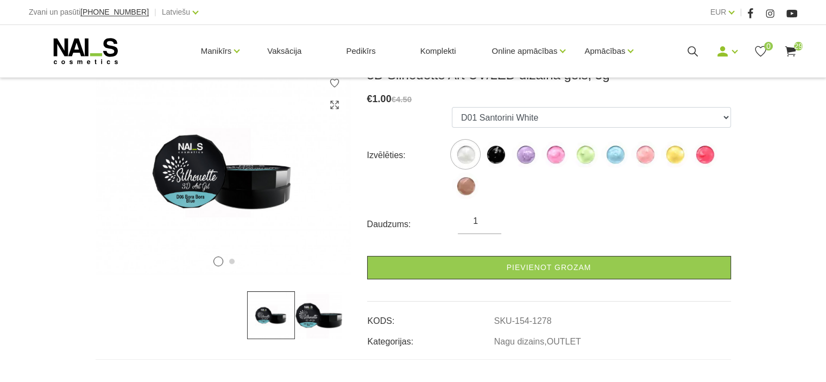
click at [326, 315] on img at bounding box center [319, 315] width 48 height 48
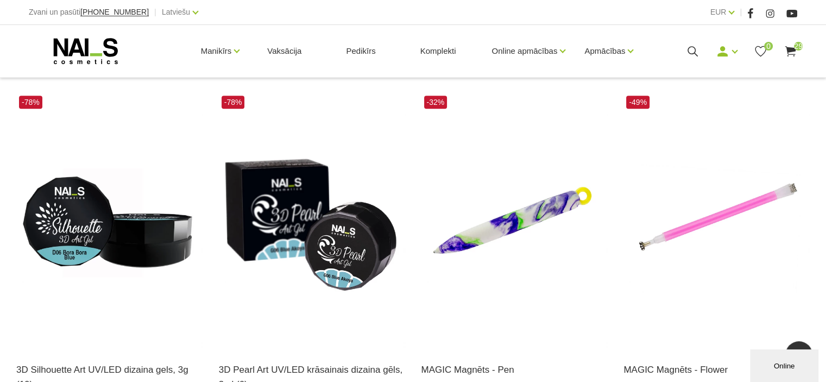
scroll to position [1195, 0]
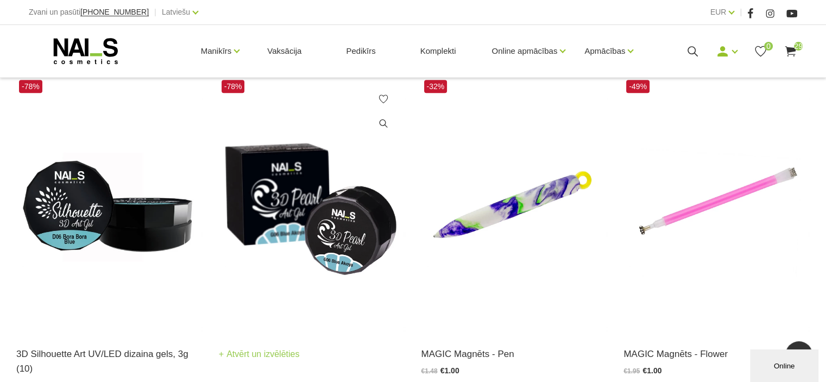
click at [296, 222] on img at bounding box center [312, 205] width 186 height 256
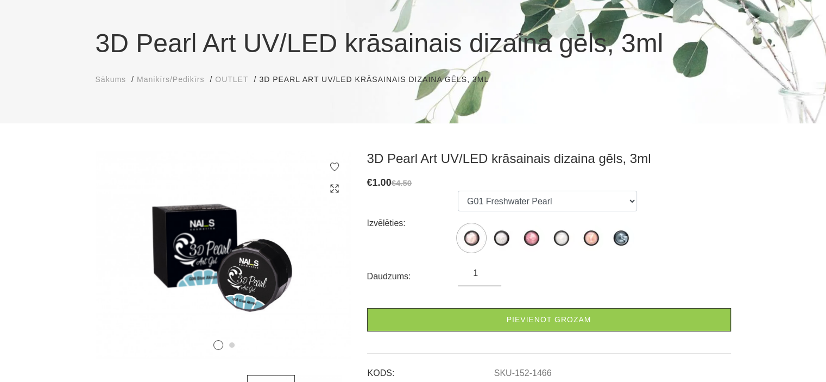
scroll to position [54, 0]
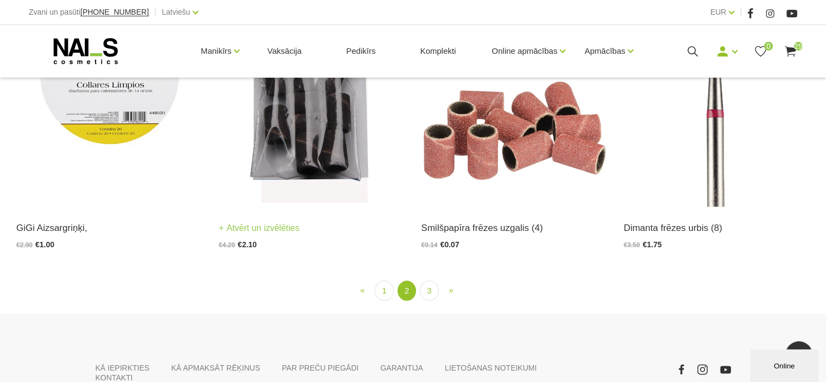
scroll to position [2090, 0]
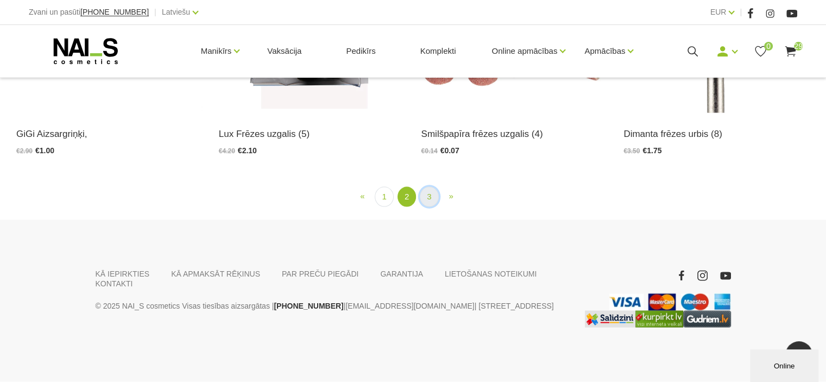
click at [428, 197] on link "3" at bounding box center [429, 197] width 18 height 20
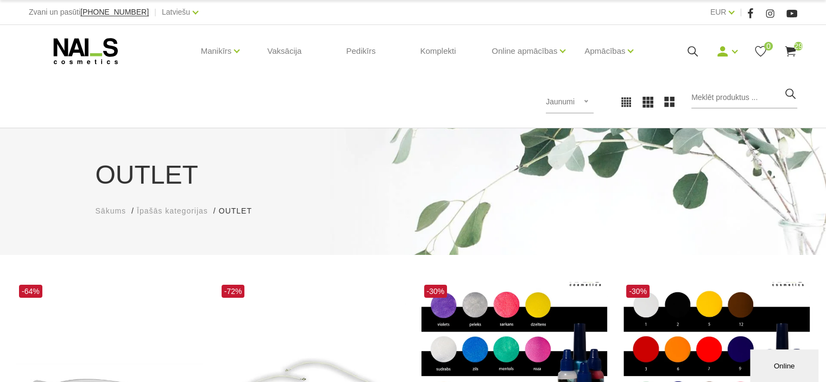
click at [789, 49] on use at bounding box center [790, 51] width 11 height 10
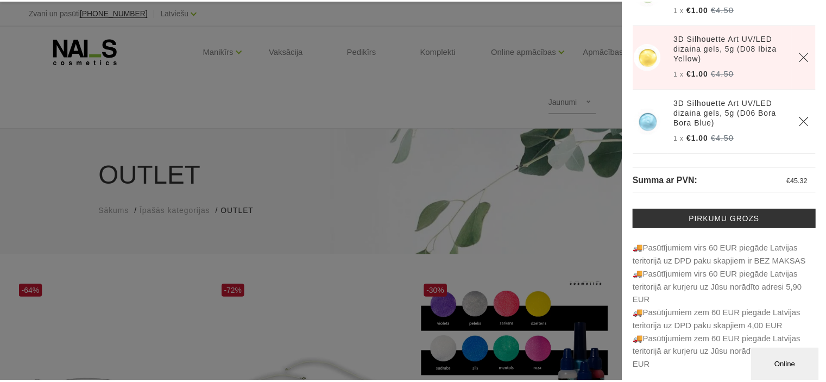
scroll to position [67, 0]
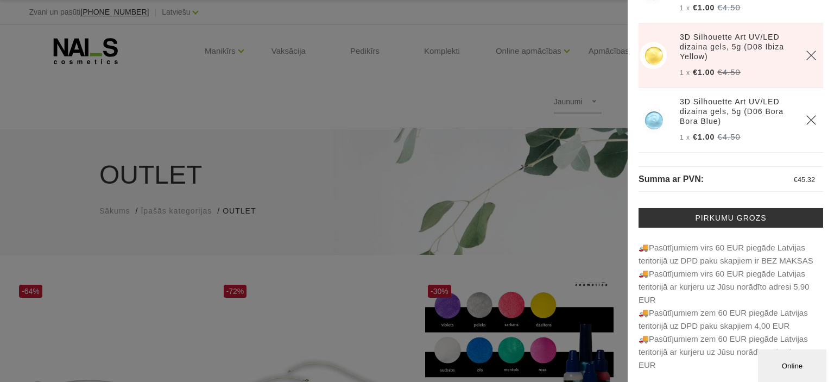
click at [445, 105] on div at bounding box center [417, 191] width 834 height 382
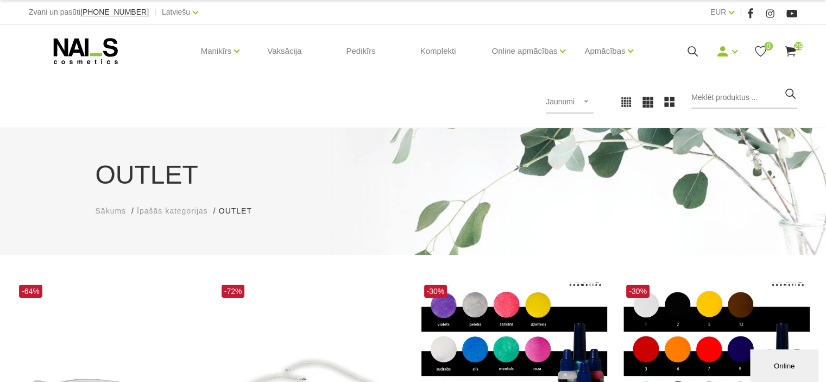
click at [78, 44] on use at bounding box center [86, 51] width 64 height 26
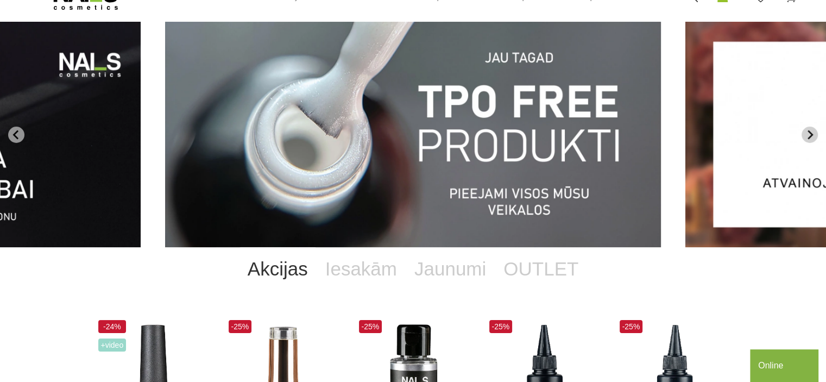
click at [814, 130] on icon "Next slide" at bounding box center [810, 135] width 10 height 10
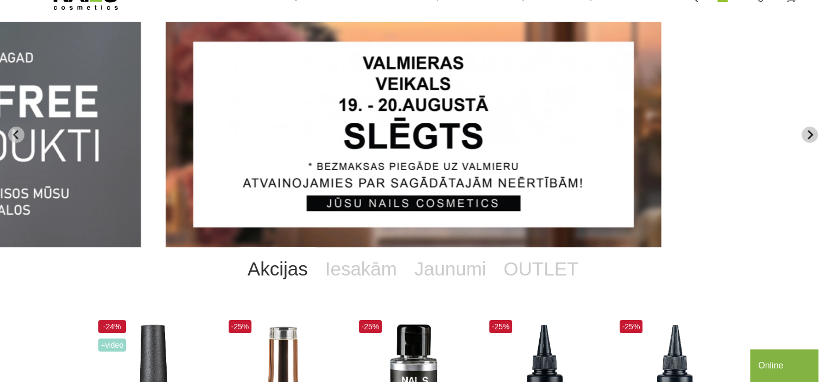
click at [809, 132] on icon "Next slide" at bounding box center [810, 134] width 5 height 9
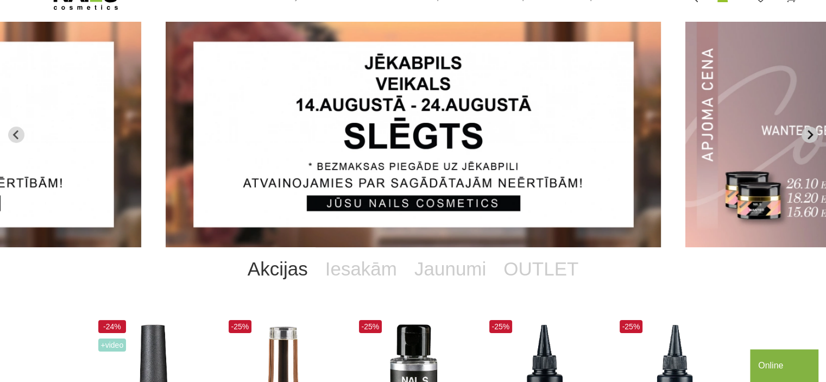
click at [809, 132] on icon "Next slide" at bounding box center [810, 134] width 5 height 9
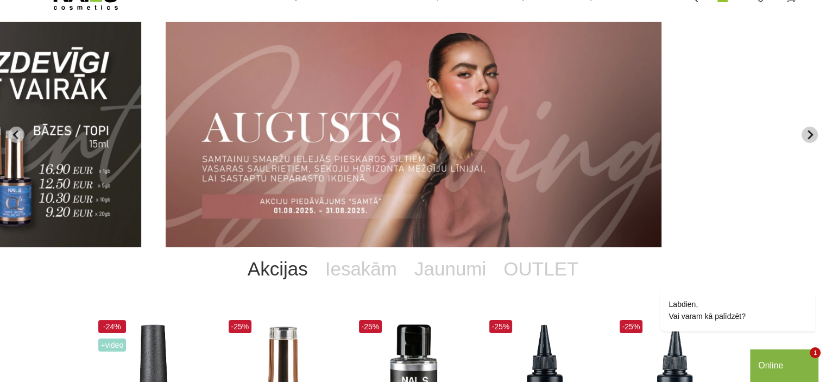
click at [809, 132] on icon "Next slide" at bounding box center [810, 134] width 5 height 9
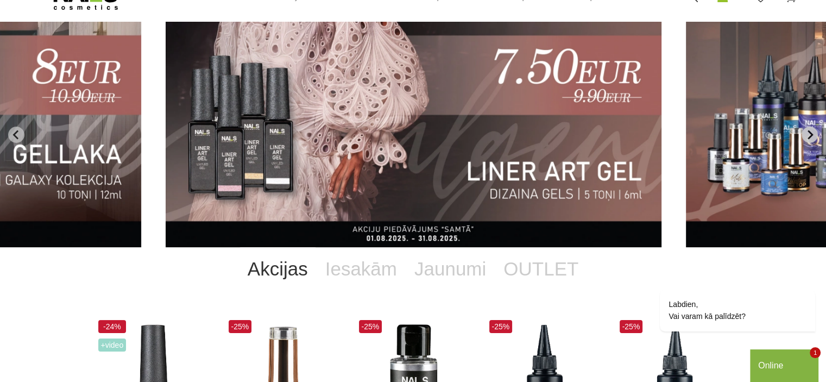
click at [812, 133] on icon "Next slide" at bounding box center [810, 135] width 10 height 10
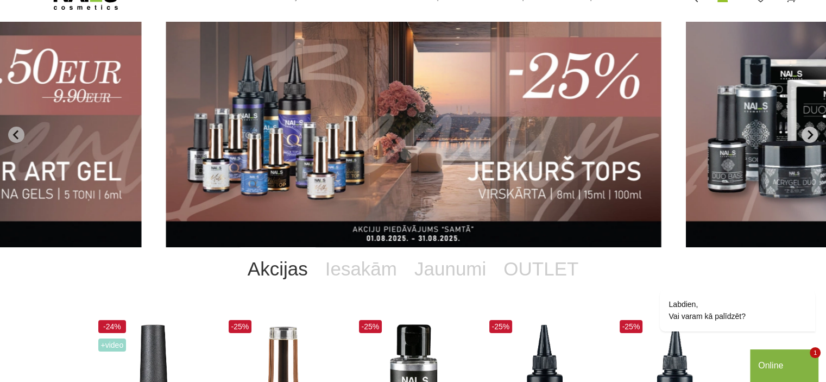
click at [808, 135] on icon "Next slide" at bounding box center [810, 135] width 10 height 10
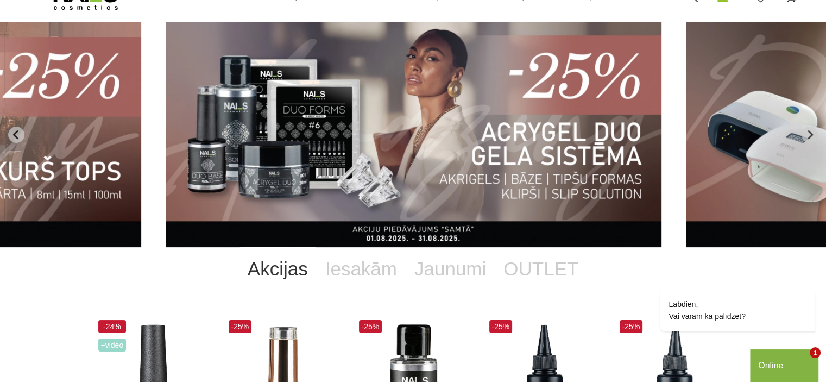
click at [326, 158] on img "9 of 13" at bounding box center [414, 134] width 496 height 225
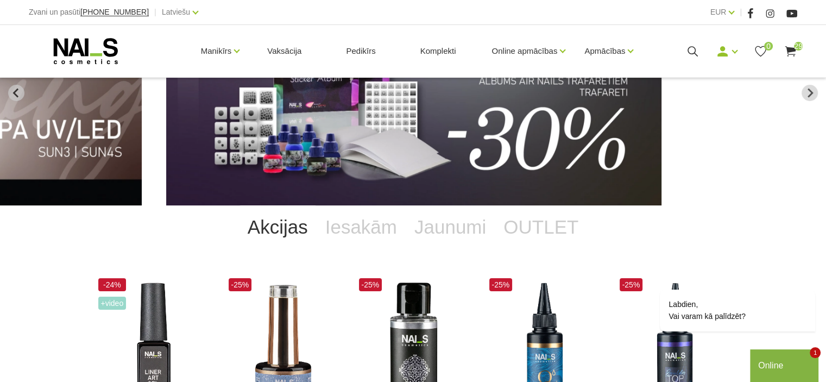
scroll to position [217, 0]
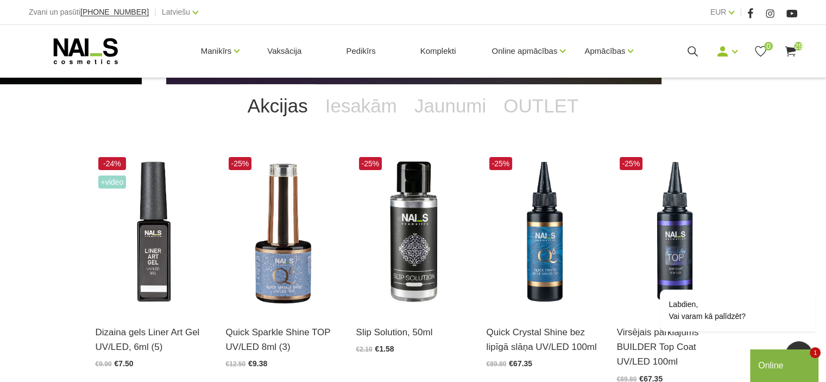
click at [787, 363] on div "Online" at bounding box center [784, 365] width 52 height 13
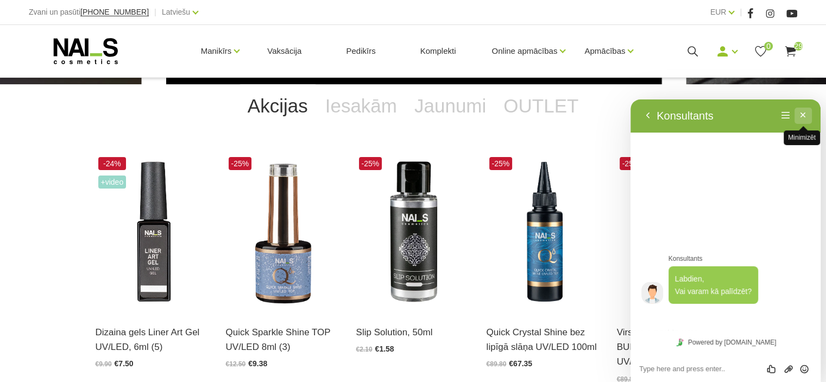
click at [806, 113] on button "Minimizēt" at bounding box center [803, 116] width 17 height 16
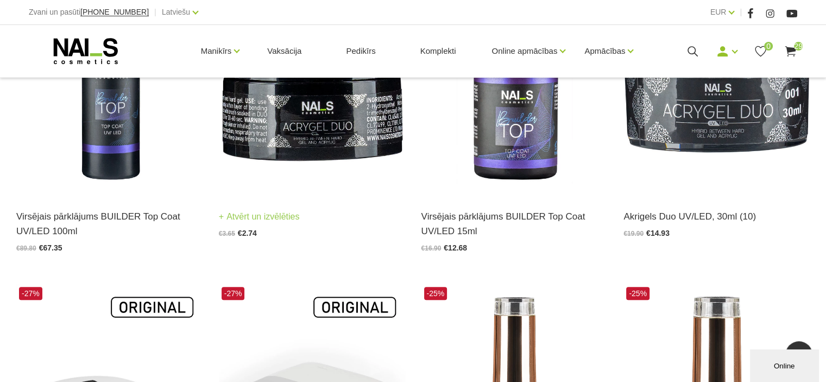
scroll to position [706, 0]
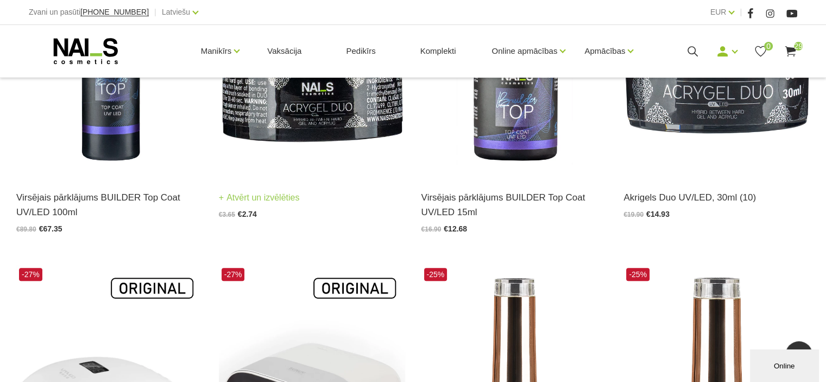
click at [300, 129] on img at bounding box center [312, 49] width 186 height 256
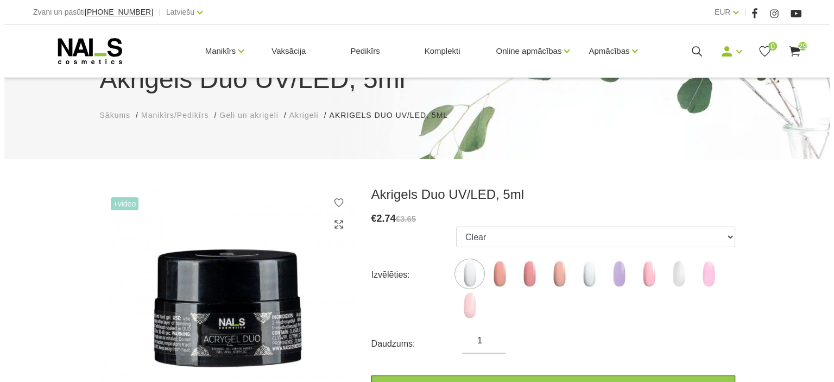
scroll to position [109, 0]
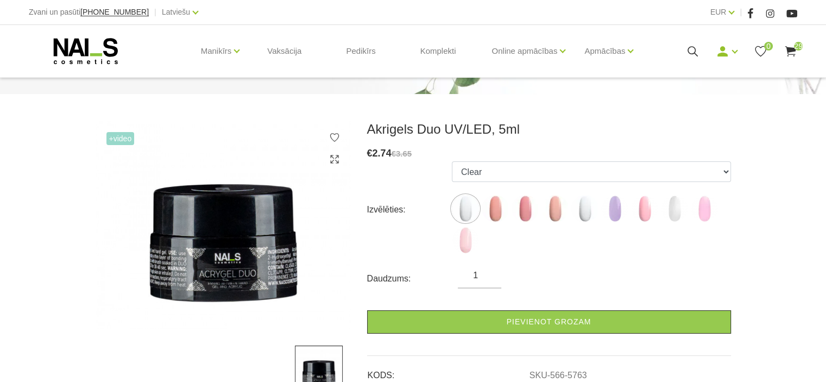
click at [793, 48] on use at bounding box center [790, 51] width 11 height 10
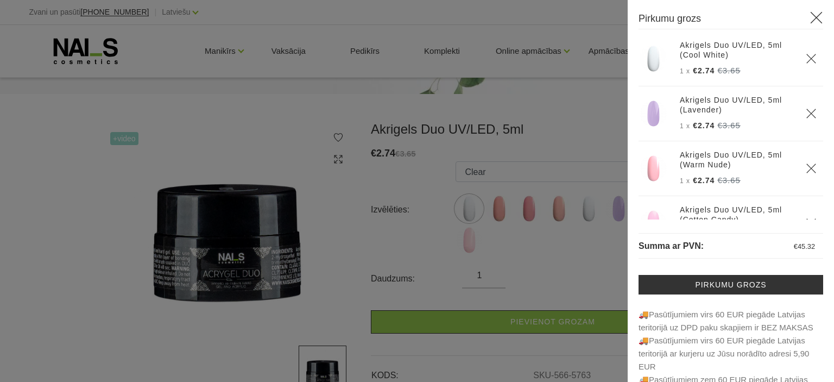
click at [602, 240] on div at bounding box center [417, 191] width 834 height 382
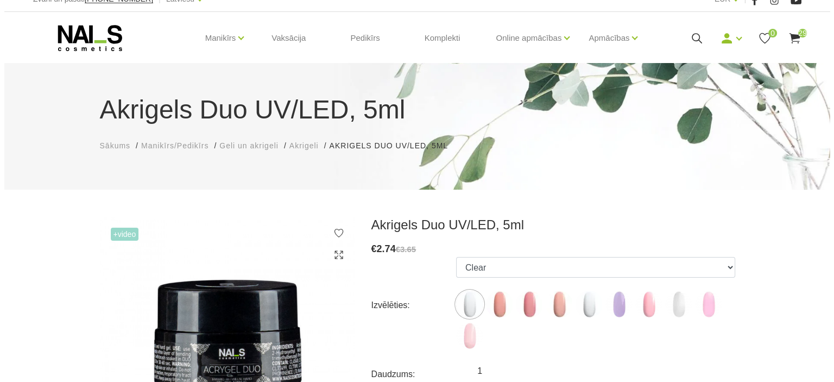
scroll to position [0, 0]
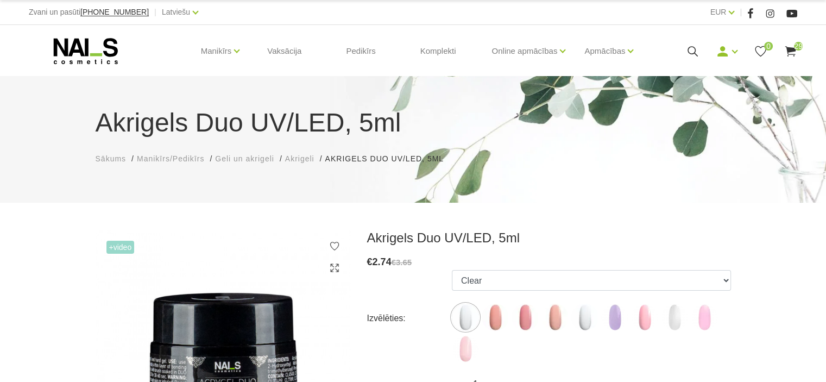
click at [787, 48] on icon at bounding box center [791, 52] width 14 height 14
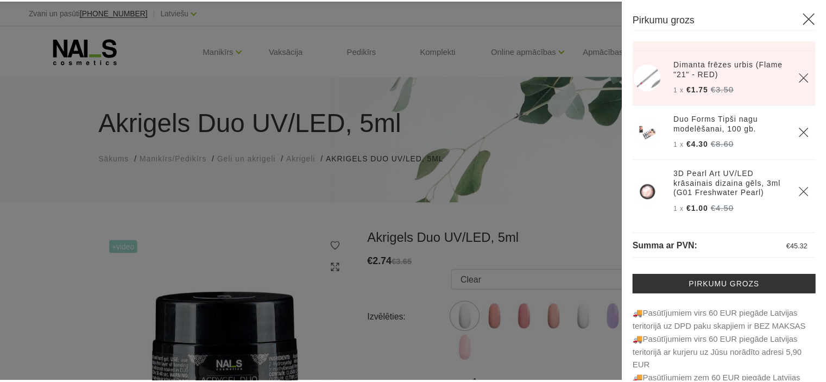
scroll to position [489, 0]
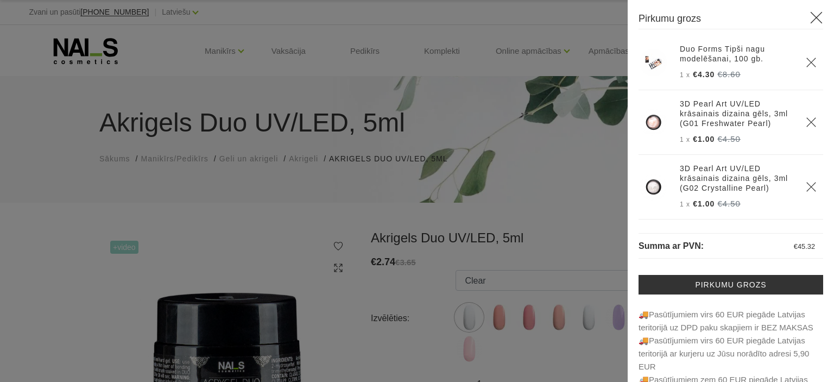
click at [604, 200] on div at bounding box center [417, 191] width 834 height 382
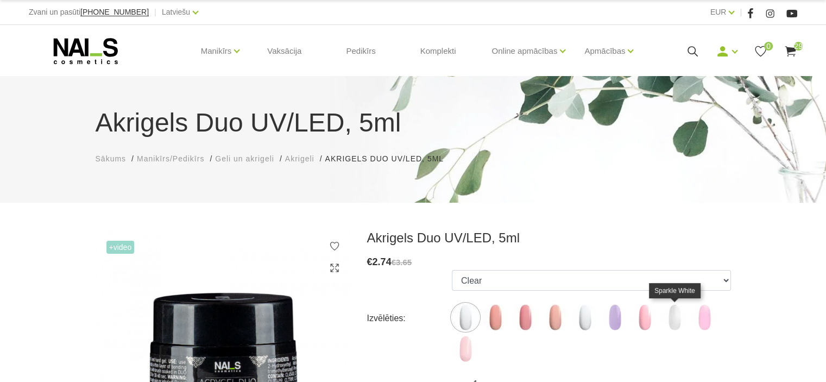
click at [669, 317] on img at bounding box center [674, 317] width 27 height 27
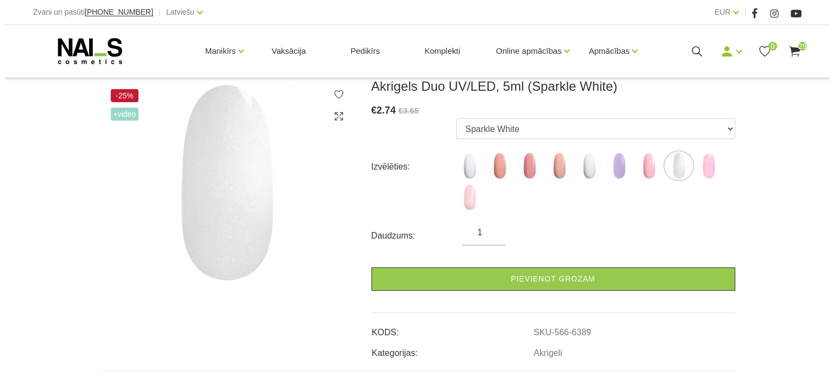
scroll to position [163, 0]
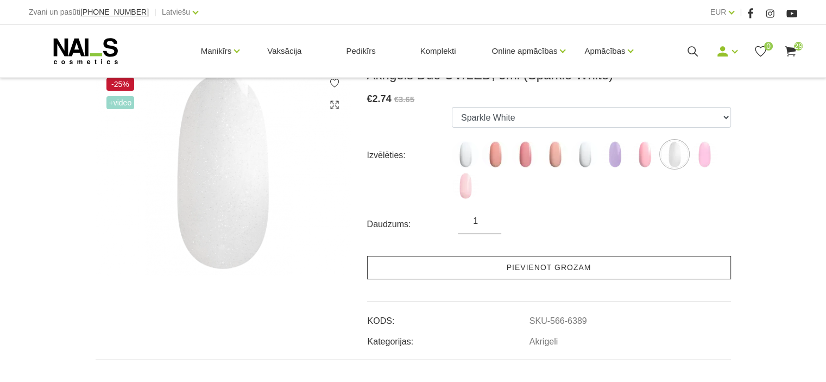
click at [541, 267] on link "Pievienot grozam" at bounding box center [549, 267] width 364 height 23
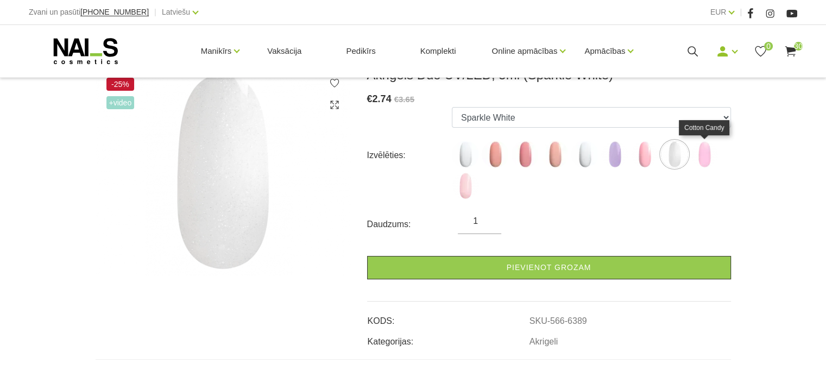
click at [705, 155] on img at bounding box center [704, 154] width 27 height 27
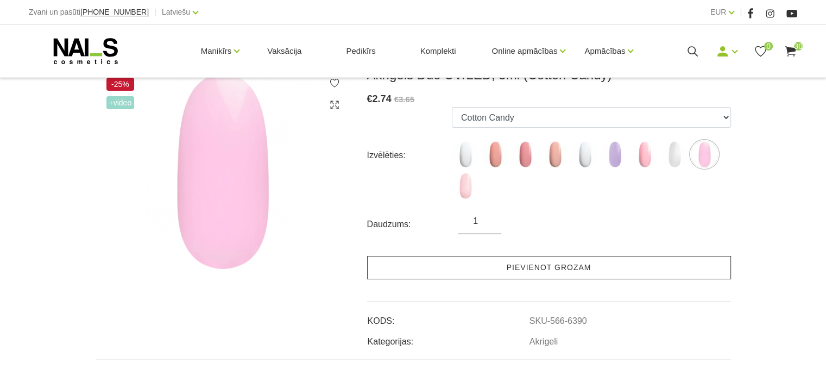
click at [552, 266] on link "Pievienot grozam" at bounding box center [549, 267] width 364 height 23
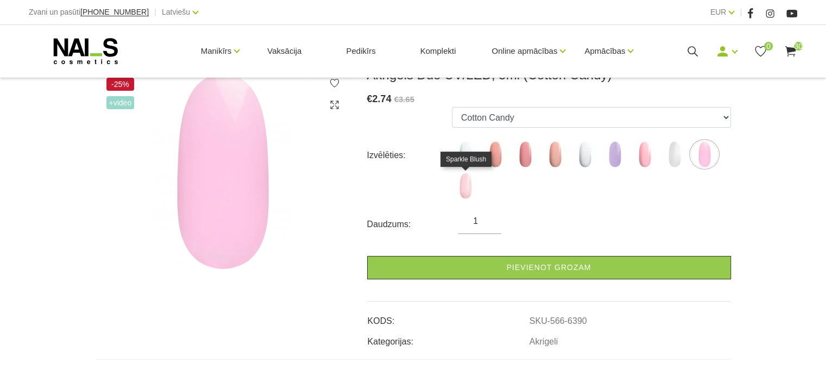
click at [462, 188] on img at bounding box center [465, 185] width 27 height 27
select select "6391"
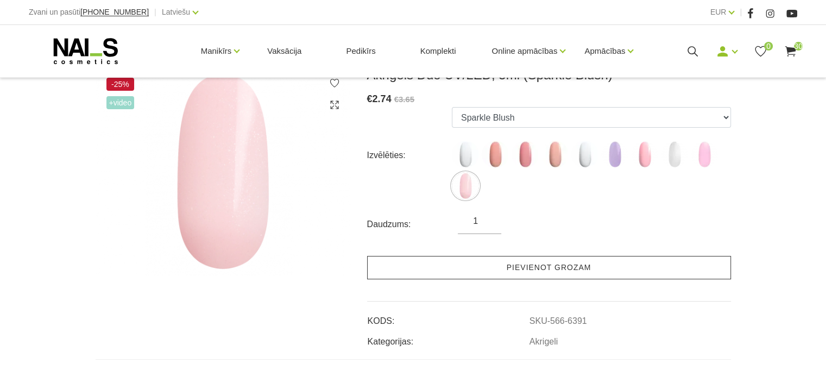
click at [537, 267] on link "Pievienot grozam" at bounding box center [549, 267] width 364 height 23
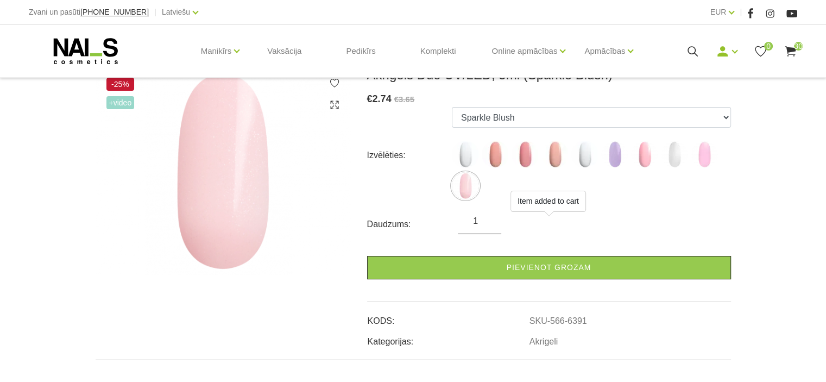
click at [797, 49] on span "30" at bounding box center [798, 46] width 9 height 9
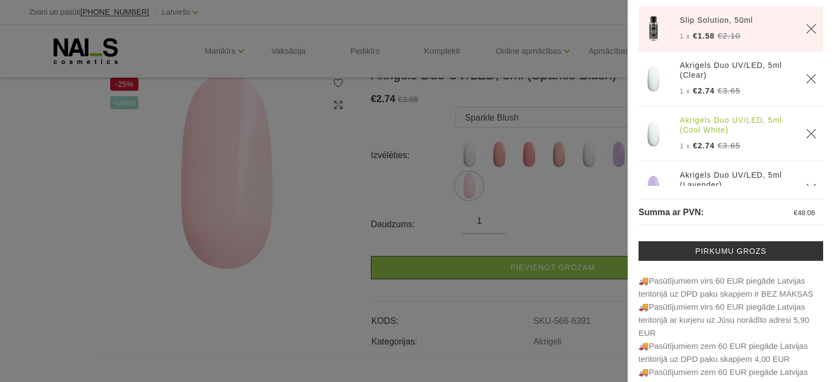
scroll to position [0, 0]
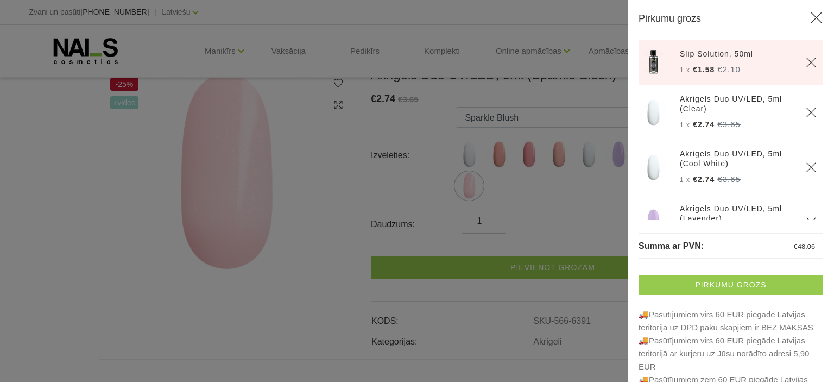
click at [715, 286] on link "Pirkumu grozs" at bounding box center [731, 285] width 185 height 20
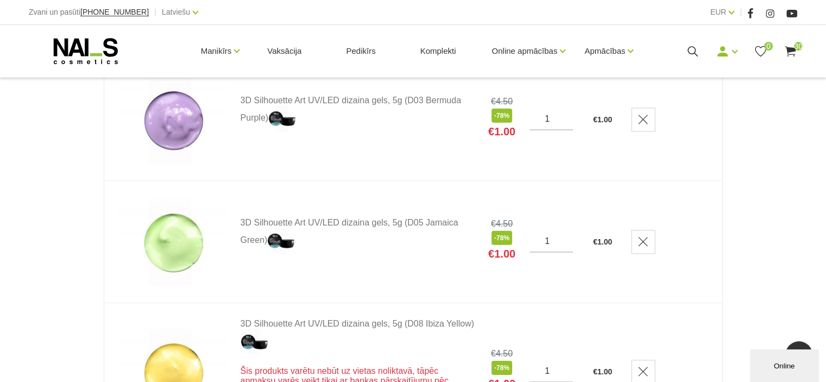
scroll to position [3259, 0]
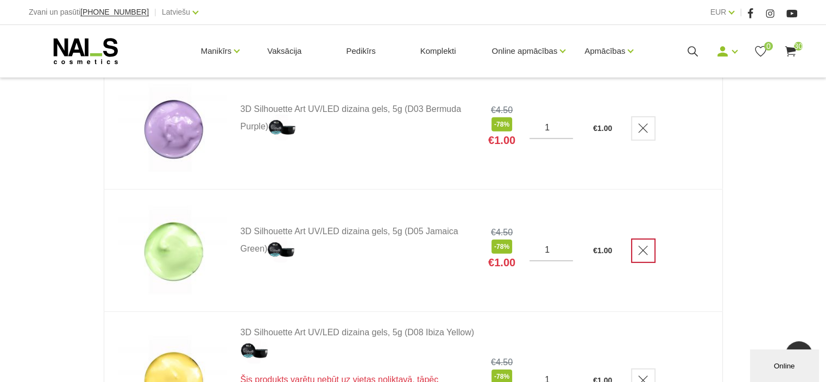
click at [648, 255] on use "Delete" at bounding box center [643, 250] width 9 height 9
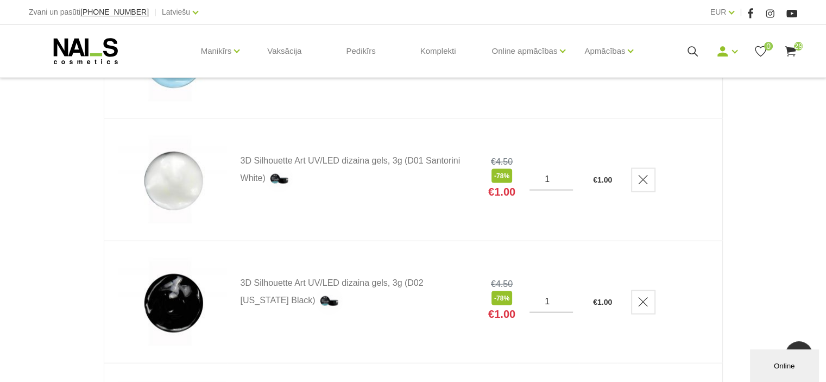
scroll to position [2227, 0]
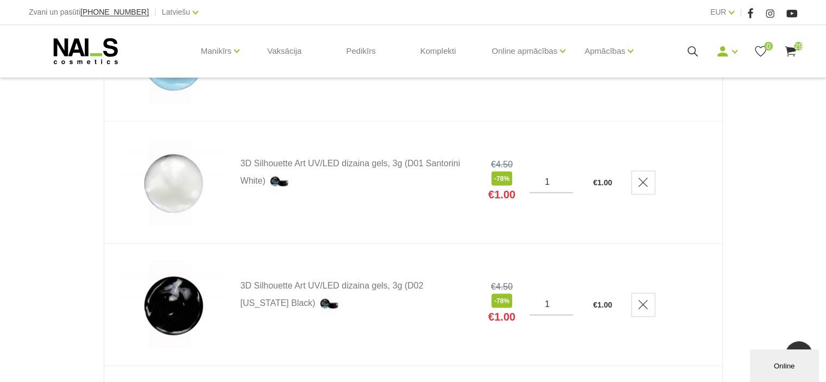
click at [85, 49] on use at bounding box center [86, 51] width 64 height 26
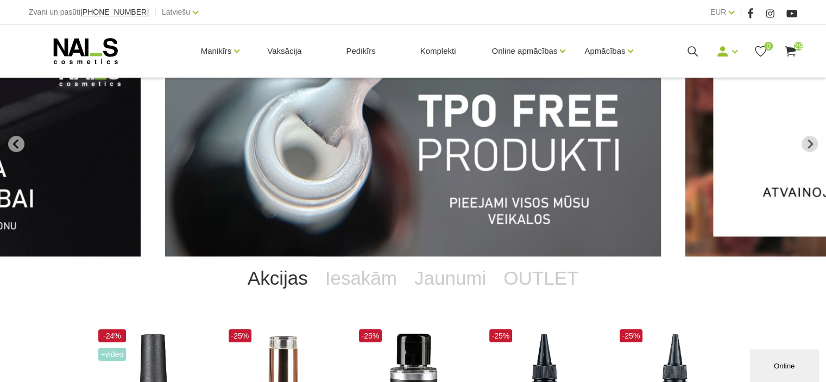
scroll to position [109, 0]
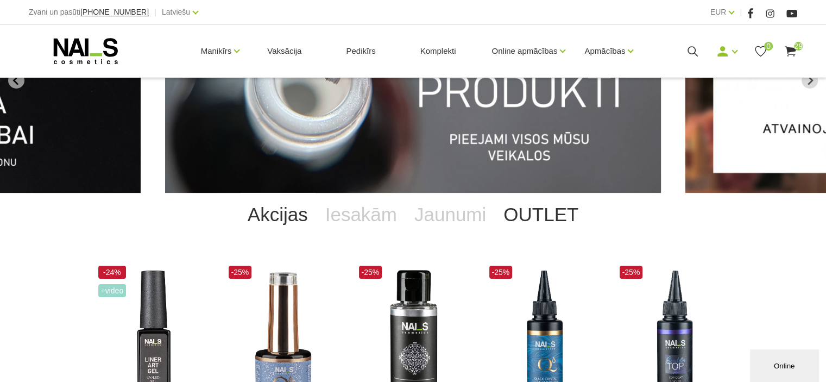
click at [551, 212] on link "OUTLET" at bounding box center [541, 214] width 92 height 43
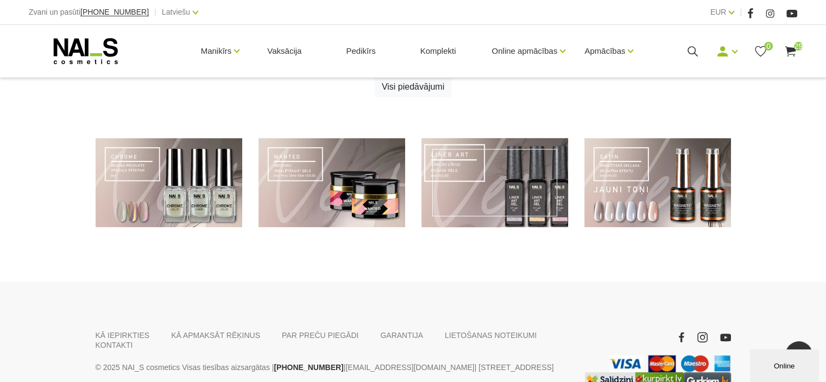
scroll to position [754, 0]
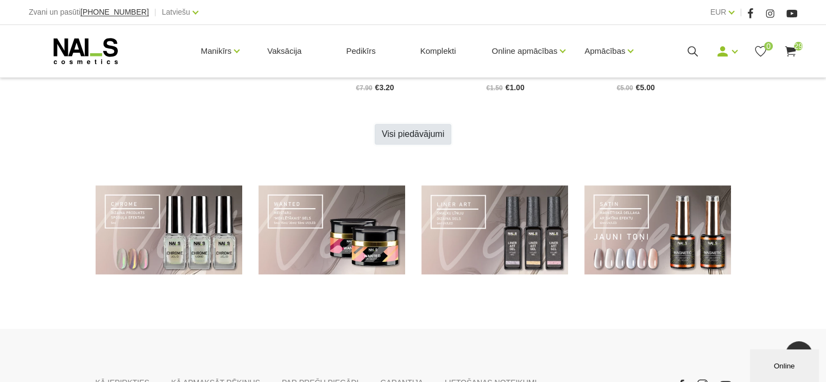
click at [398, 131] on link "Visi piedāvājumi" at bounding box center [413, 134] width 77 height 21
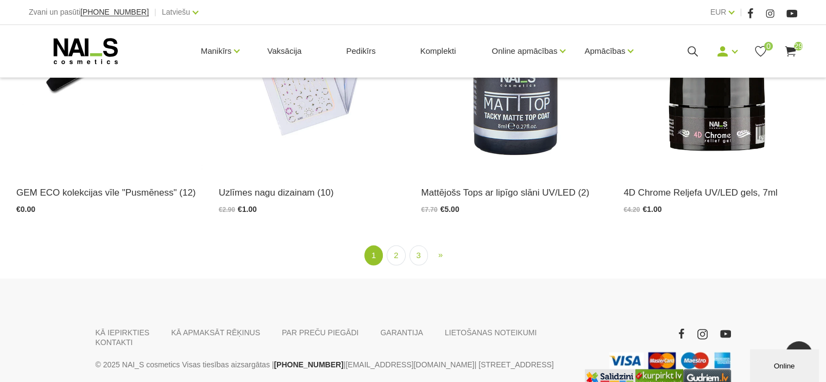
scroll to position [2064, 0]
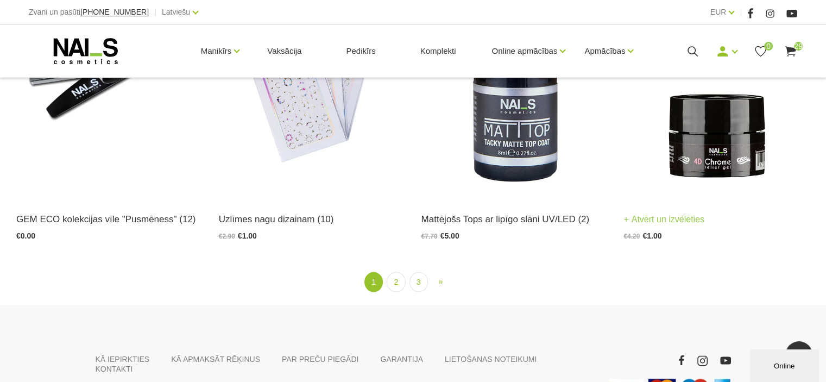
click at [721, 168] on img at bounding box center [717, 70] width 186 height 256
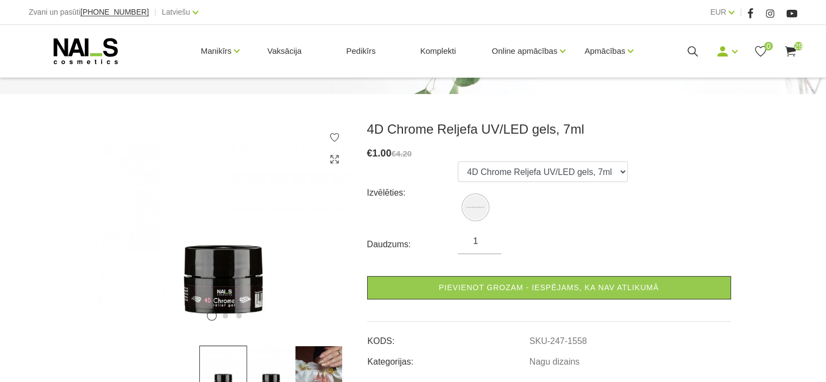
scroll to position [163, 0]
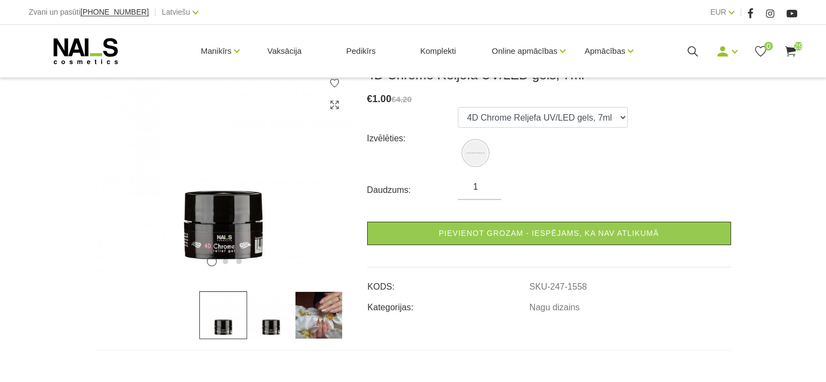
click at [322, 317] on img at bounding box center [319, 315] width 48 height 48
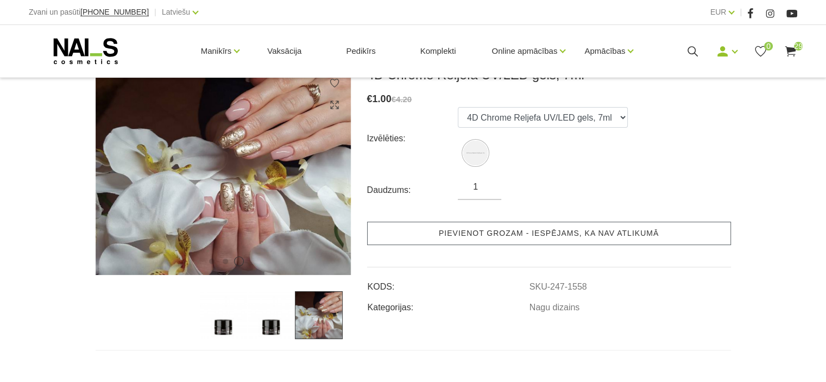
click at [524, 234] on link "Pievienot grozam - iespējams, ka nav atlikumā" at bounding box center [549, 233] width 364 height 23
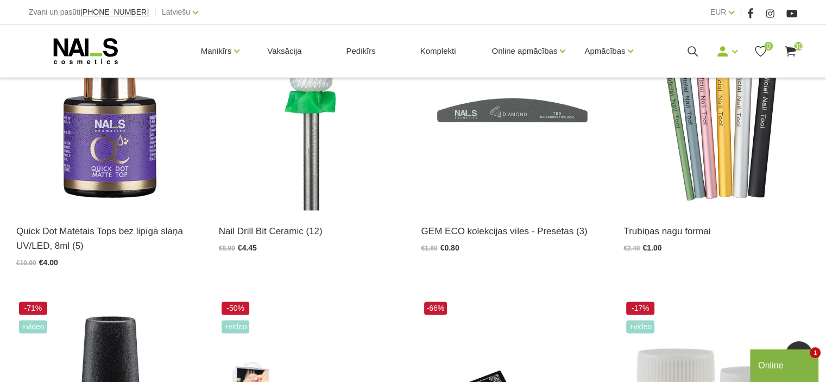
scroll to position [1304, 0]
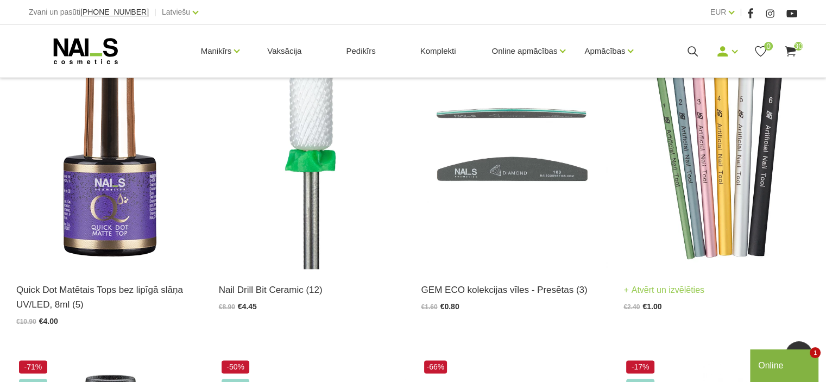
click at [693, 193] on img at bounding box center [717, 140] width 186 height 256
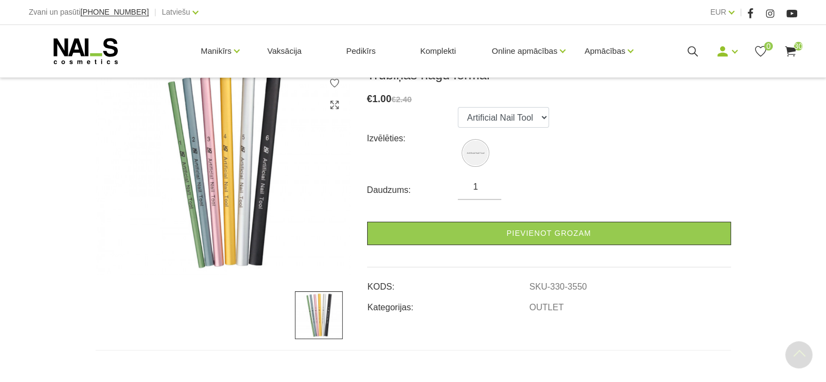
scroll to position [109, 0]
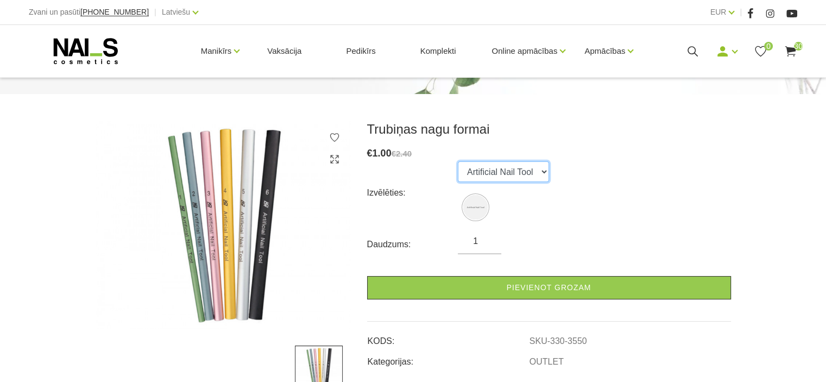
click at [545, 173] on select "Artificial Nail Tool" at bounding box center [503, 171] width 91 height 21
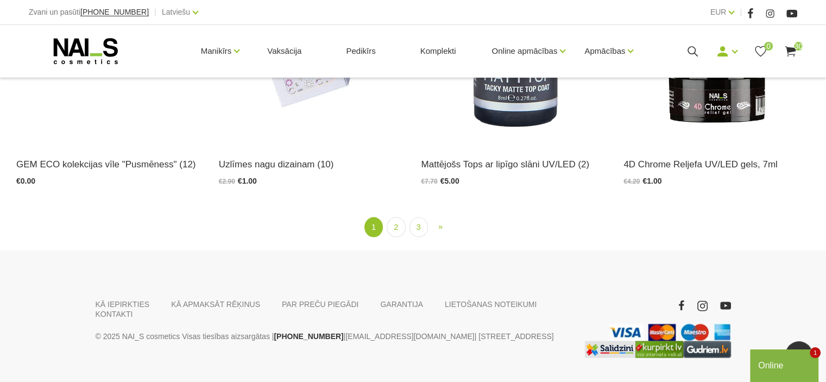
scroll to position [2150, 0]
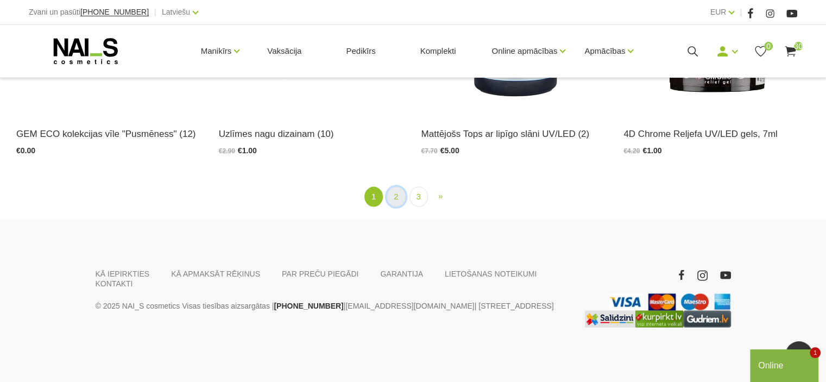
click at [396, 195] on link "2" at bounding box center [396, 197] width 18 height 20
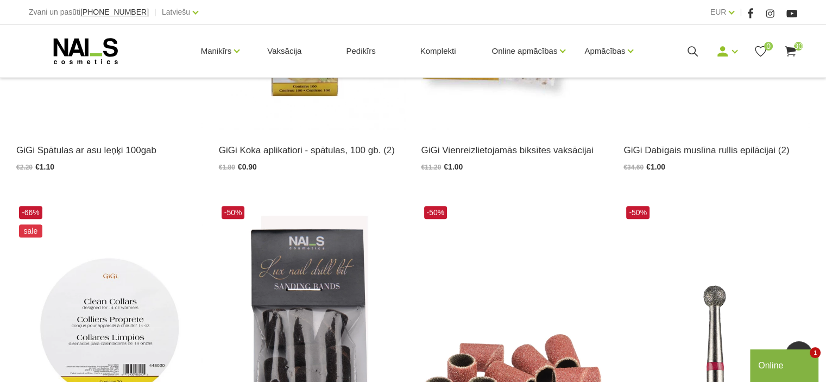
scroll to position [950, 0]
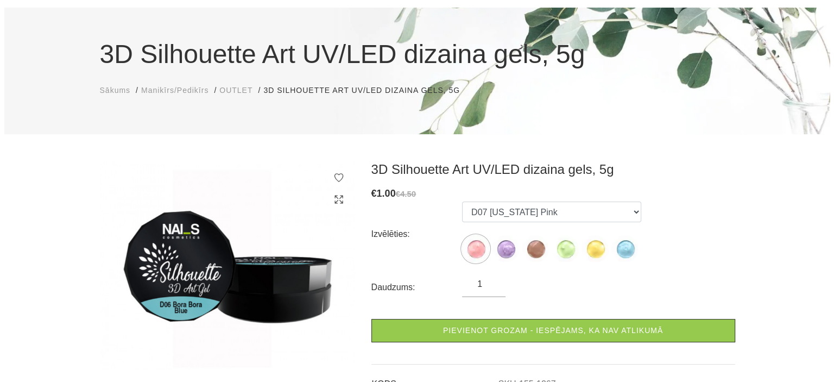
scroll to position [109, 0]
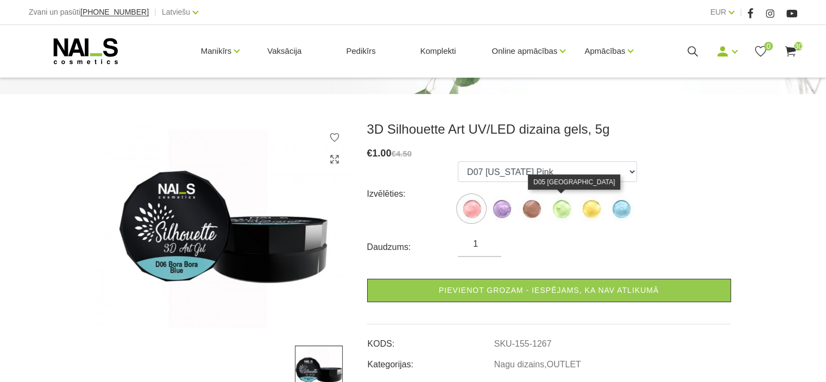
click at [563, 210] on img at bounding box center [561, 208] width 27 height 27
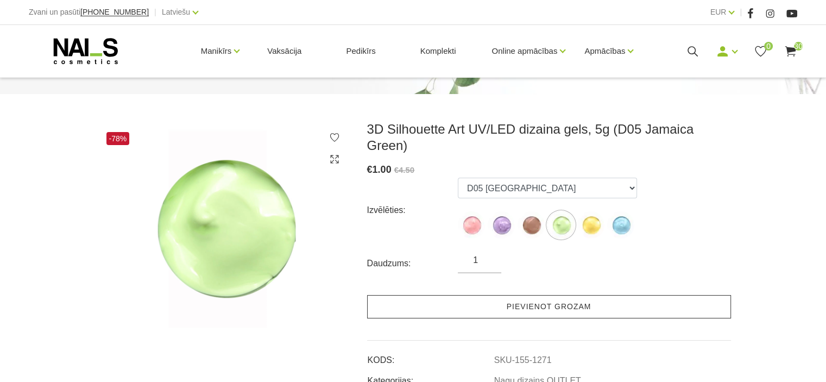
click at [543, 295] on link "Pievienot grozam" at bounding box center [549, 306] width 364 height 23
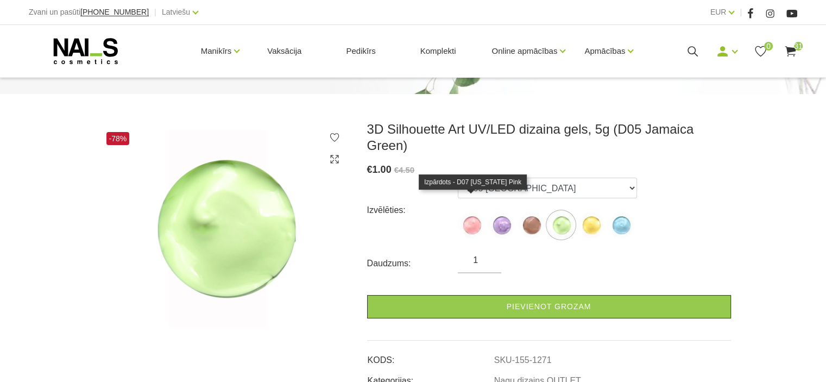
click at [470, 211] on img at bounding box center [471, 224] width 27 height 27
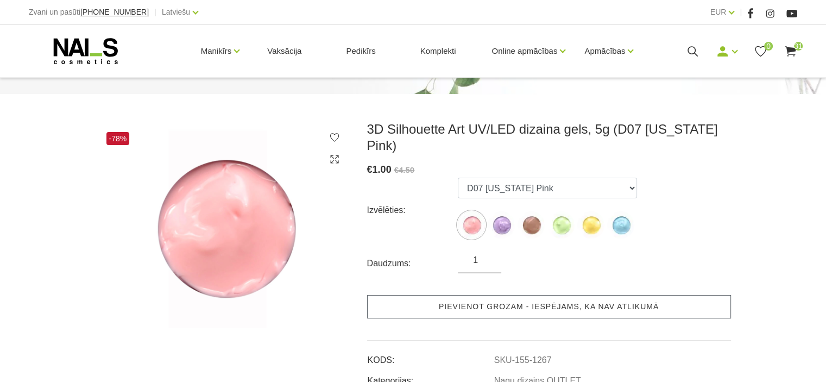
click at [520, 306] on link "Pievienot grozam - iespējams, ka nav atlikumā" at bounding box center [549, 306] width 364 height 23
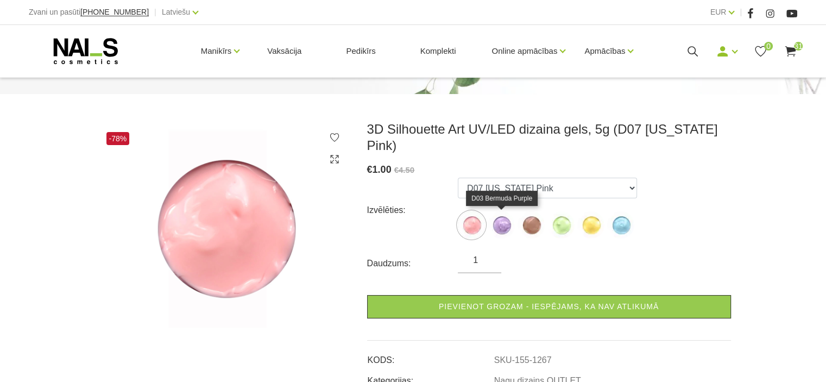
click at [498, 223] on img at bounding box center [501, 224] width 27 height 27
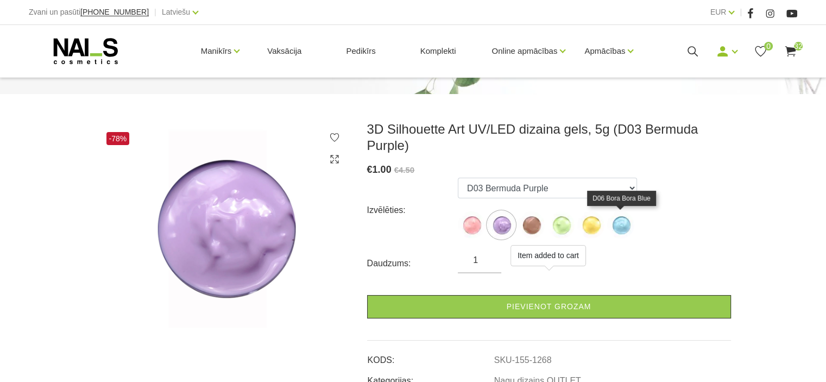
click at [621, 225] on img at bounding box center [620, 224] width 27 height 27
select select "1274"
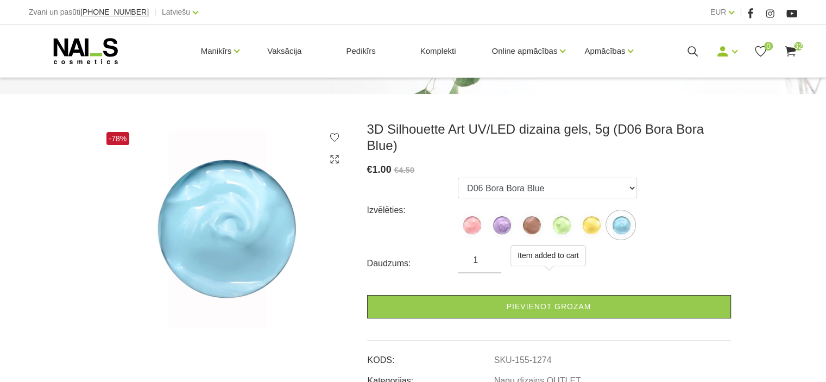
click at [554, 308] on div "3D Silhouette Art UV/LED dizaina gels, 5g (D06 Bora Bora Blue) € 1.00 €4.50 Izv…" at bounding box center [549, 254] width 364 height 266
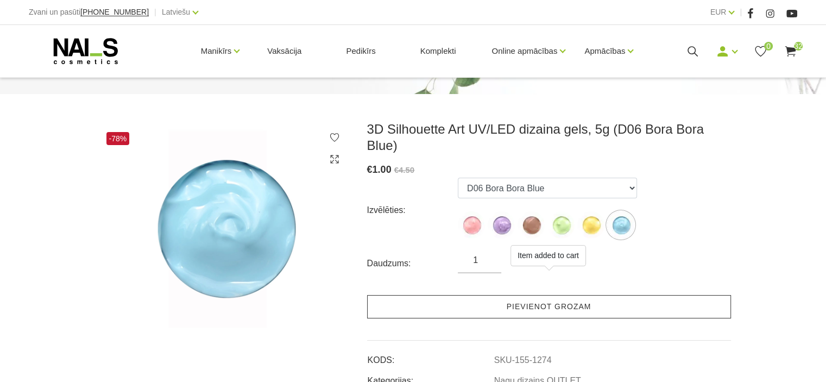
click at [555, 295] on link "Pievienot grozam" at bounding box center [549, 306] width 364 height 23
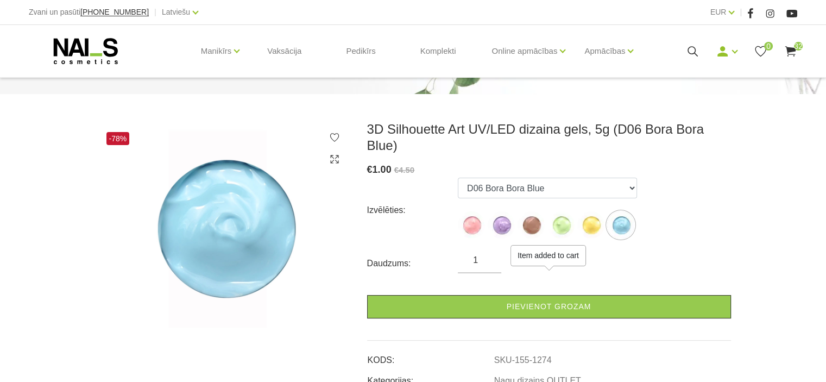
click at [789, 54] on icon at bounding box center [791, 52] width 14 height 14
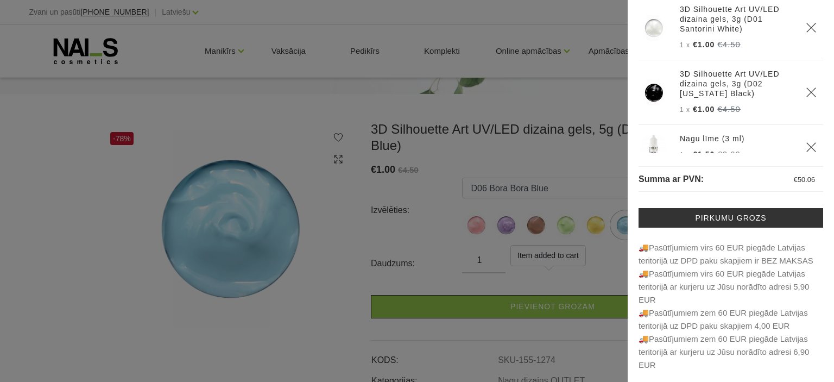
scroll to position [906, 0]
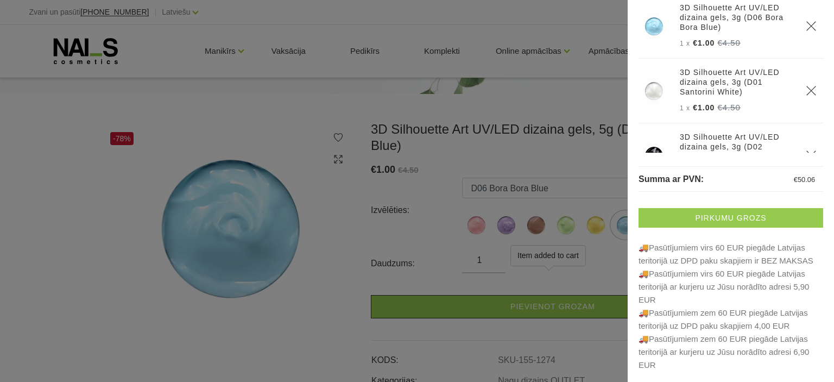
click at [723, 212] on link "Pirkumu grozs" at bounding box center [731, 218] width 185 height 20
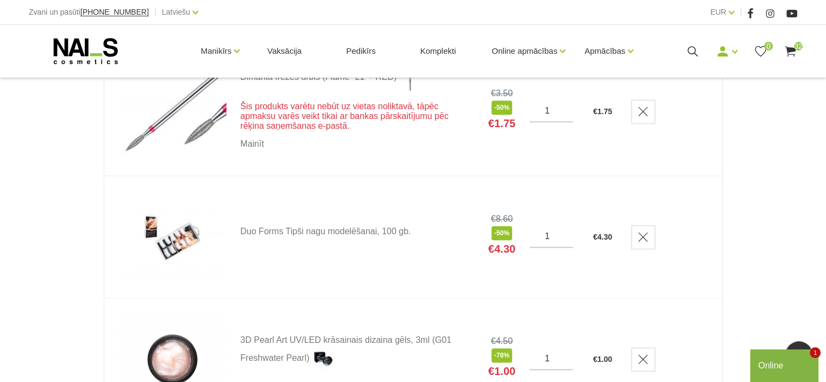
scroll to position [1249, 0]
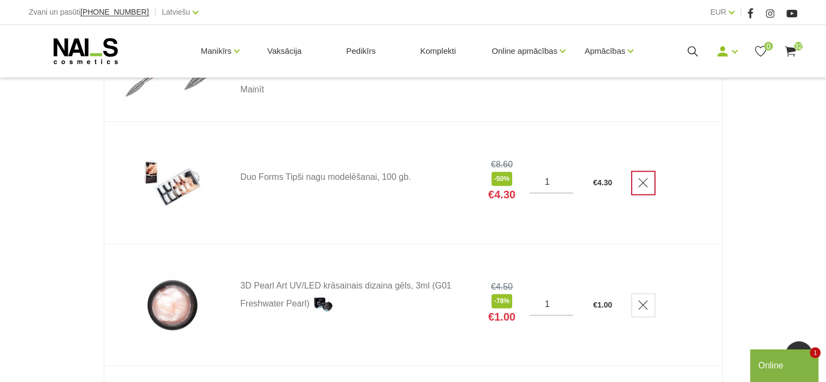
click at [645, 187] on use "Delete" at bounding box center [643, 182] width 9 height 9
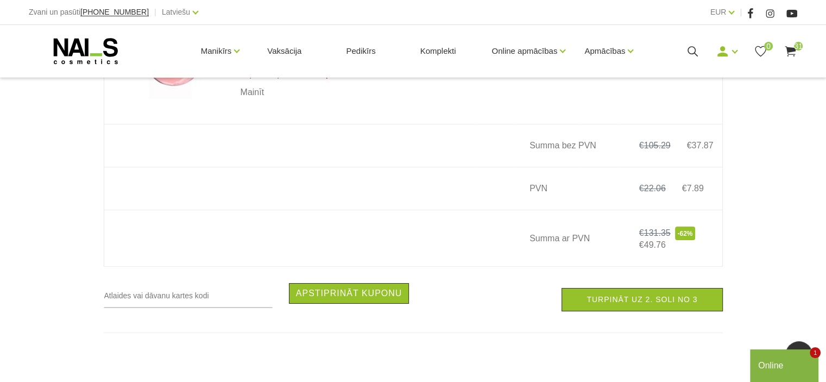
scroll to position [3966, 0]
click at [118, 308] on input "text" at bounding box center [188, 295] width 169 height 25
type input "26491838"
click at [340, 304] on button "Apstiprināt kuponu" at bounding box center [349, 293] width 121 height 21
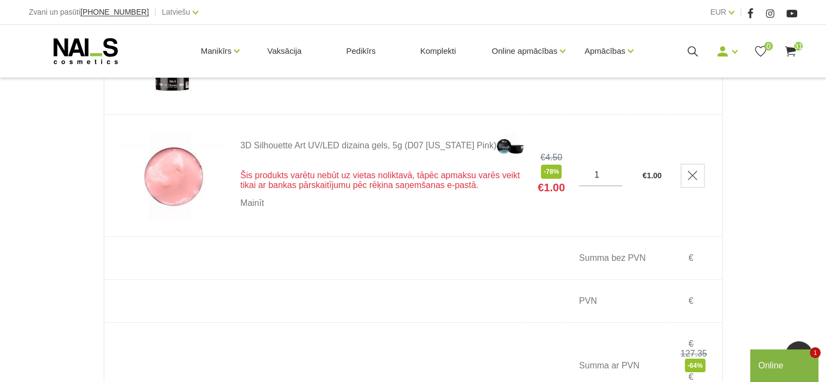
scroll to position [3694, 0]
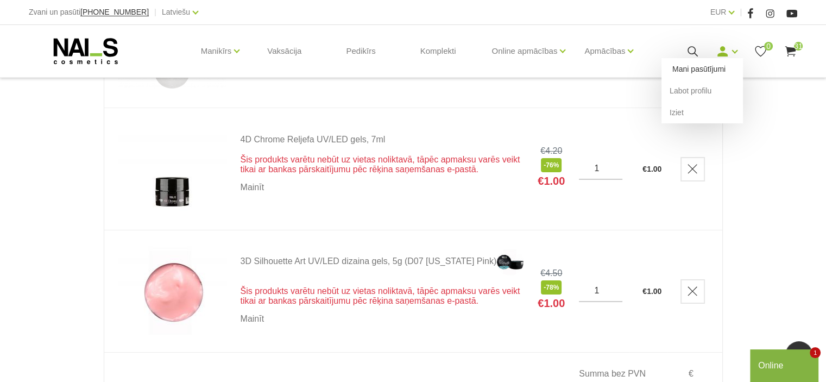
click at [707, 67] on link "Mani pasūtījumi" at bounding box center [702, 69] width 81 height 22
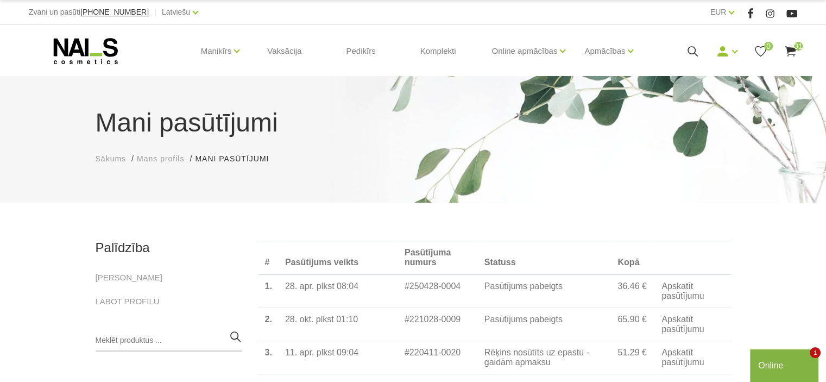
click at [791, 49] on use at bounding box center [790, 51] width 11 height 10
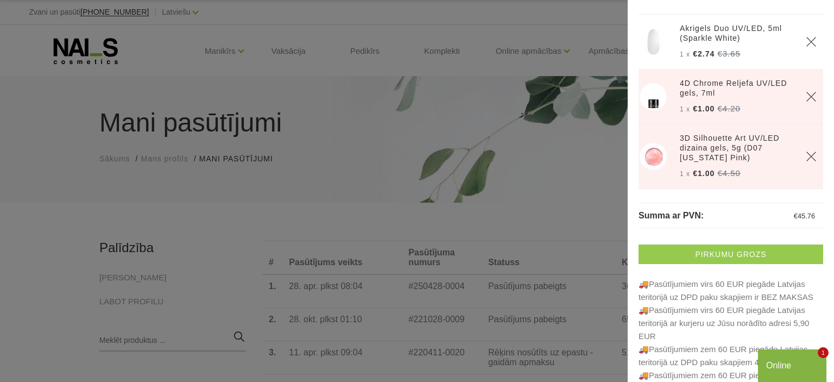
scroll to position [54, 0]
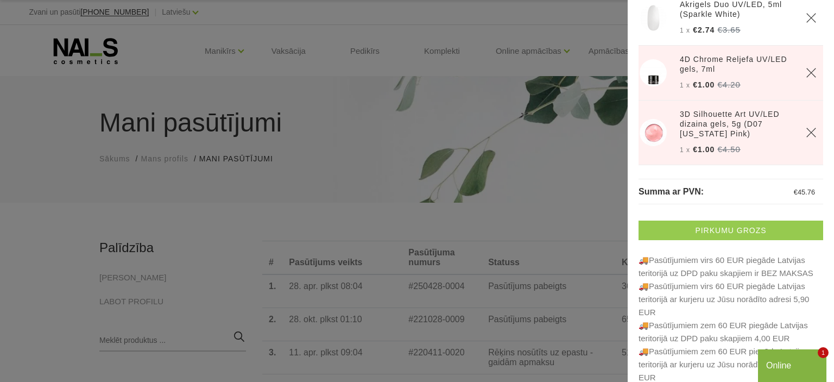
click at [719, 232] on link "Pirkumu grozs" at bounding box center [731, 231] width 185 height 20
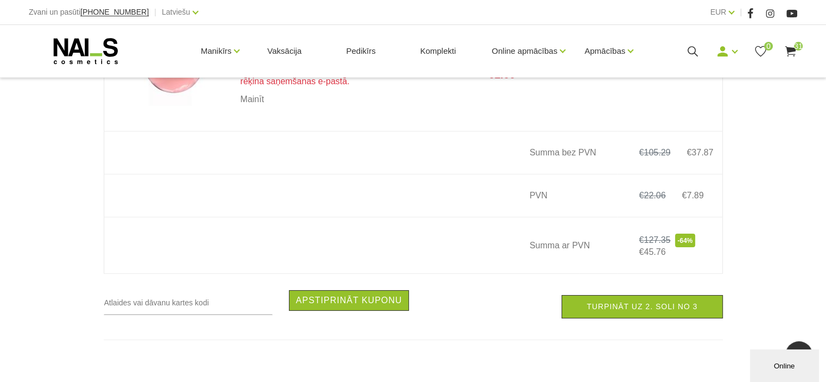
scroll to position [4074, 0]
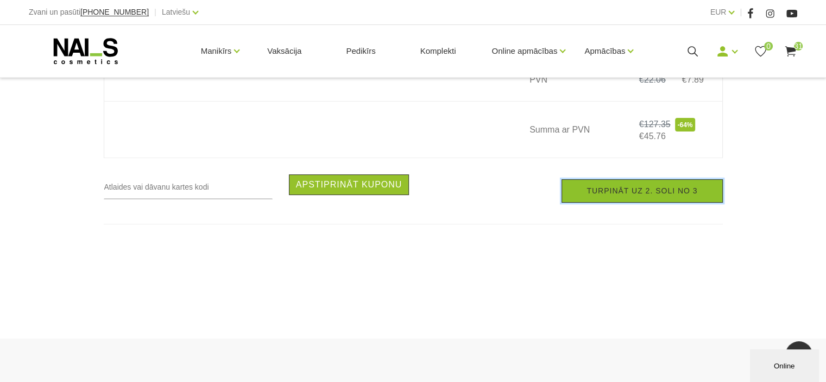
click at [649, 203] on link "Turpināt uz 2. soli no 3" at bounding box center [642, 190] width 161 height 23
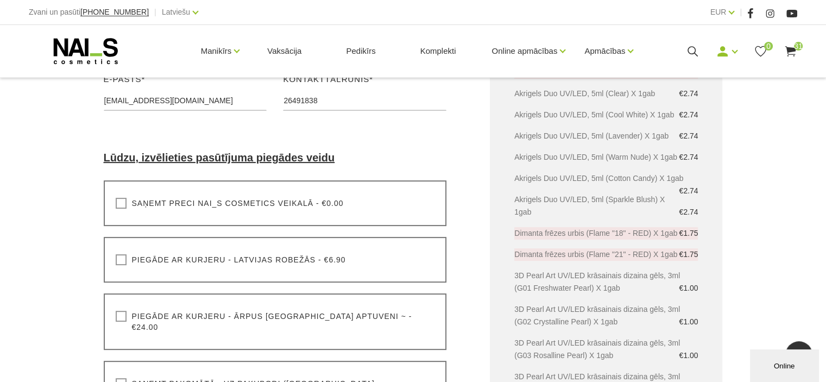
scroll to position [217, 0]
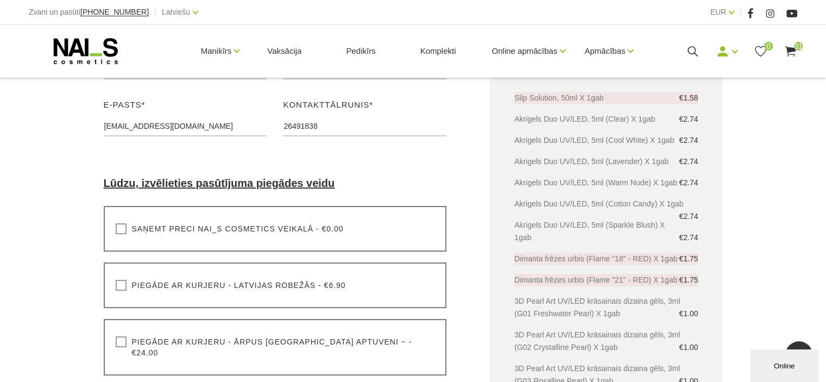
click at [121, 229] on label "Saņemt preci NAI_S cosmetics veikalā - €0.00" at bounding box center [230, 228] width 228 height 11
click at [0, 0] on input "Saņemt preci NAI_S cosmetics veikalā - €0.00" at bounding box center [0, 0] width 0 height 0
click at [121, 229] on label "Saņemt preci NAI_S cosmetics veikalā - €0.00" at bounding box center [230, 228] width 228 height 11
click at [0, 0] on input "Saņemt preci NAI_S cosmetics veikalā - €0.00" at bounding box center [0, 0] width 0 height 0
click at [121, 229] on label "Saņemt preci NAI_S cosmetics veikalā - €0.00" at bounding box center [230, 228] width 228 height 11
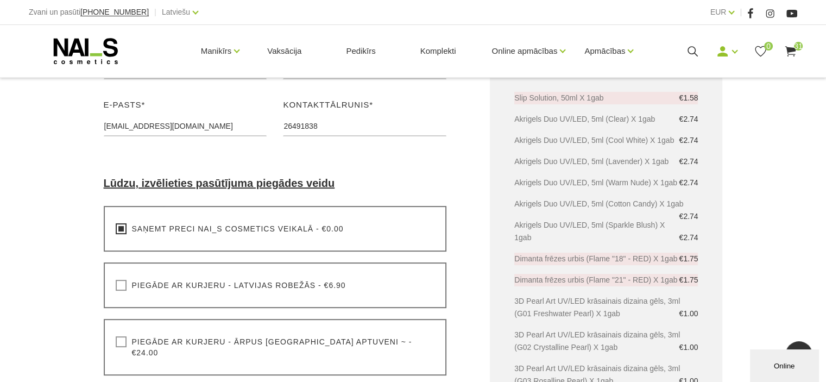
click at [0, 0] on input "Saņemt preci NAI_S cosmetics veikalā - €0.00" at bounding box center [0, 0] width 0 height 0
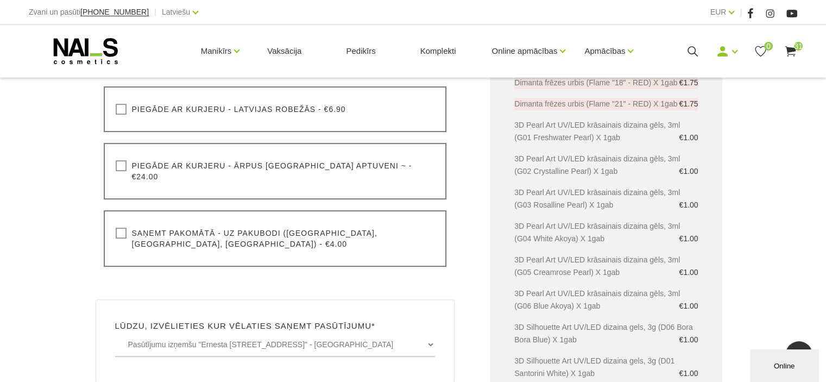
scroll to position [435, 0]
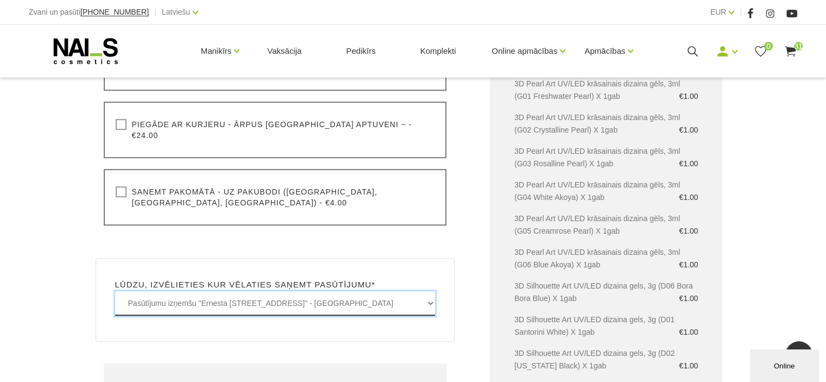
click at [432, 291] on select "Pasūtījumu izņemšu "Ernesta Birznieka-Upīša iela 20A, Rīgā" - BEZMAKSAS Pasūtīj…" at bounding box center [275, 303] width 321 height 24
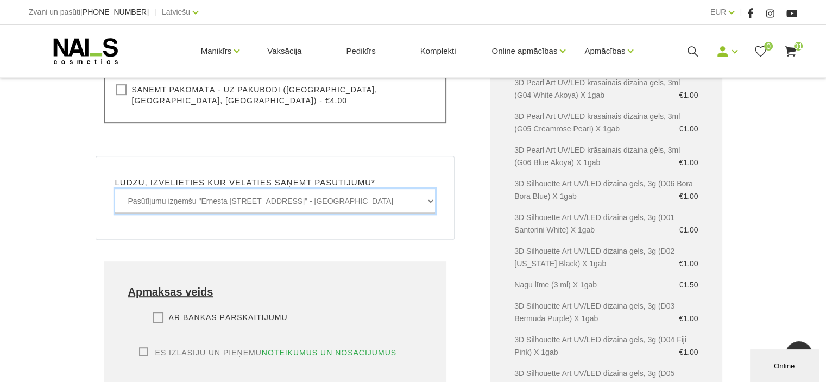
scroll to position [543, 0]
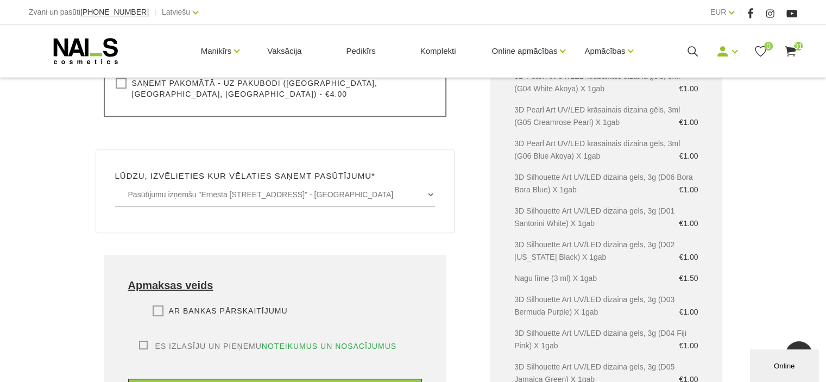
click at [157, 305] on label "Ar bankas pārskaitījumu" at bounding box center [220, 310] width 135 height 11
click at [0, 0] on input "Ar bankas pārskaitījumu" at bounding box center [0, 0] width 0 height 0
click at [141, 341] on label "Es izlasīju un pieņemu noteikumus un nosacījumus" at bounding box center [268, 346] width 258 height 11
click at [0, 0] on input "Es izlasīju un pieņemu noteikumus un nosacījumus" at bounding box center [0, 0] width 0 height 0
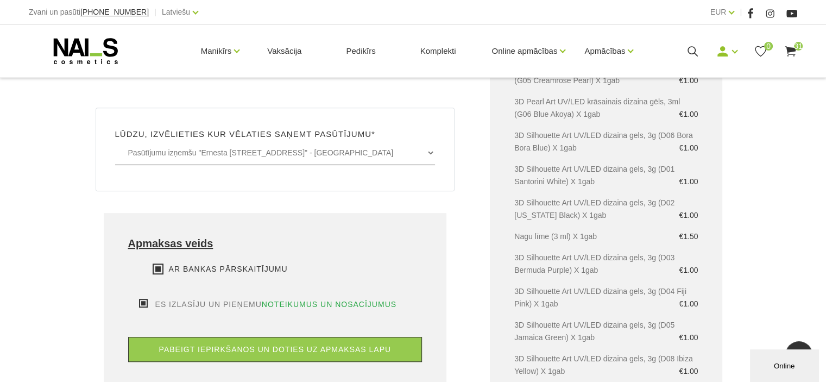
scroll to position [652, 0]
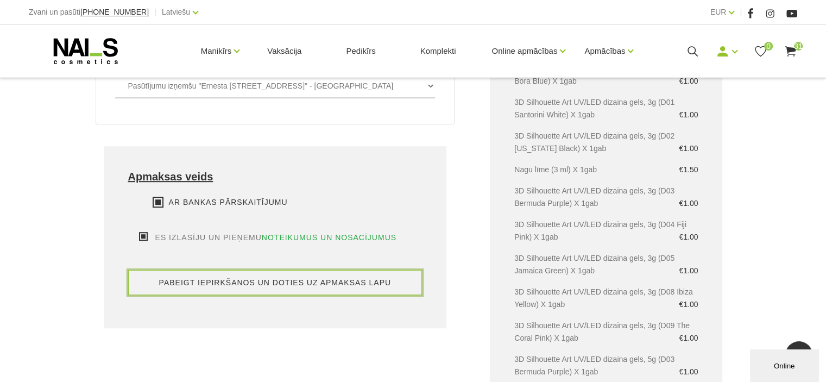
click at [251, 270] on button "pabeigt iepirkšanos un doties uz apmaksas lapu" at bounding box center [275, 282] width 294 height 25
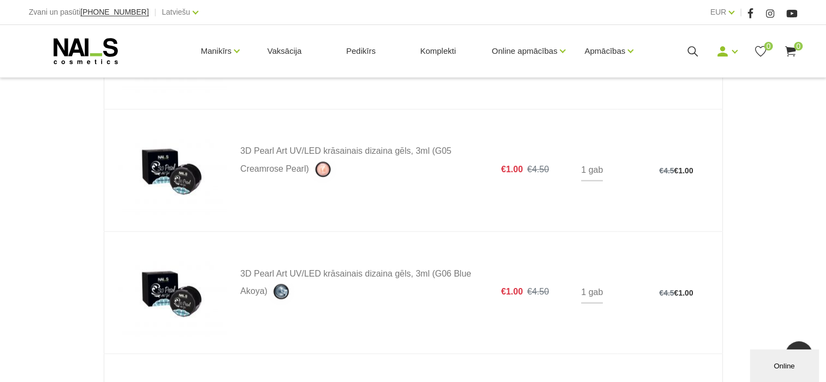
scroll to position [1901, 0]
